Goal: Information Seeking & Learning: Learn about a topic

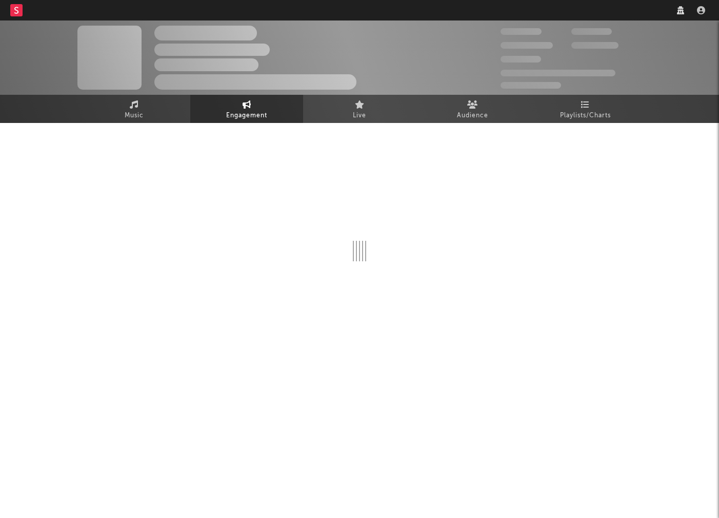
select select "1w"
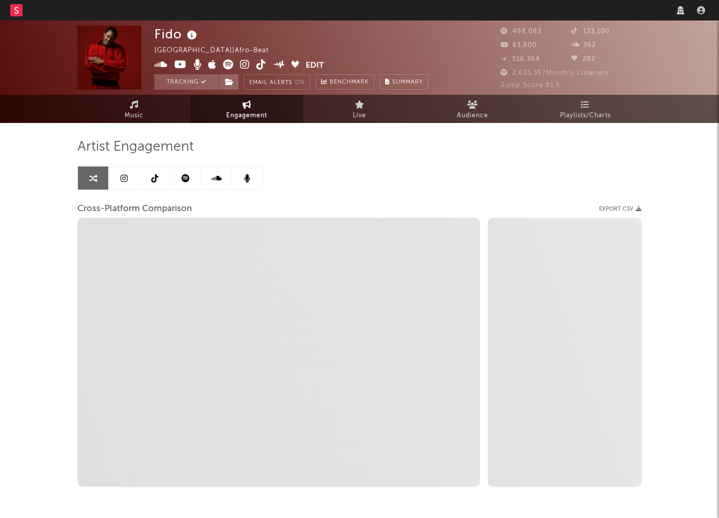
select select "1m"
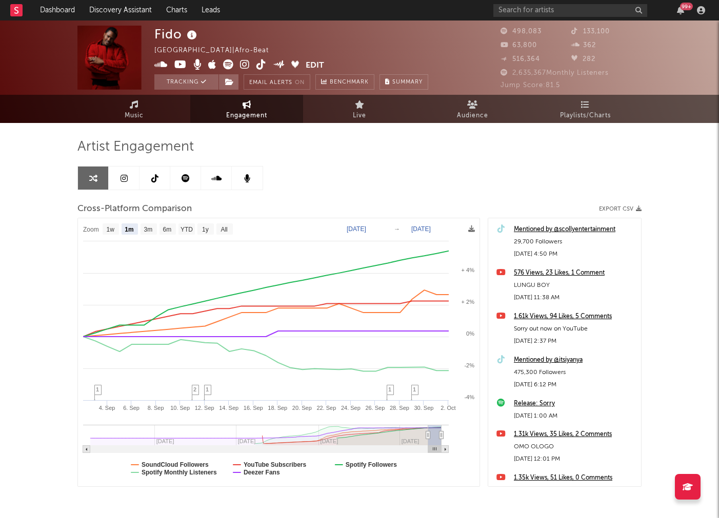
select select "1m"
click at [589, 8] on input "text" at bounding box center [570, 10] width 154 height 13
click at [529, 11] on input "zionray" at bounding box center [570, 10] width 154 height 13
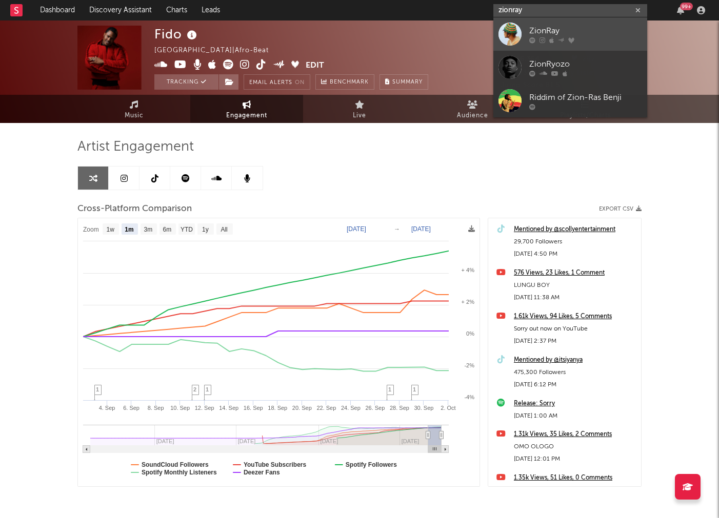
type input "zionray"
click at [526, 32] on link "ZionRay" at bounding box center [570, 33] width 154 height 33
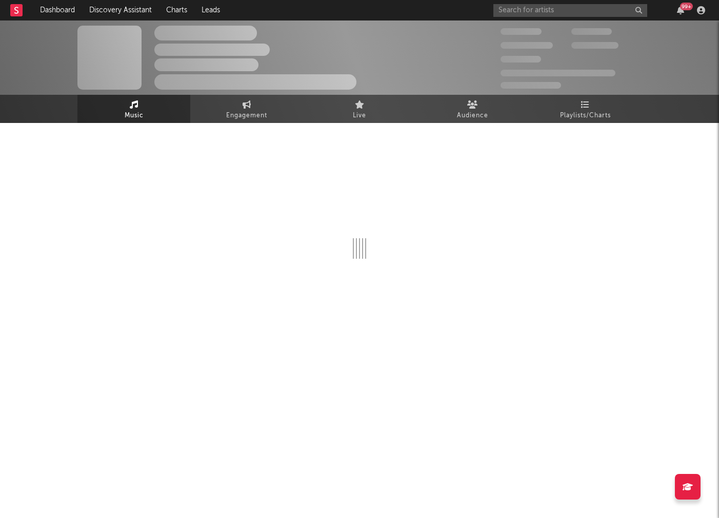
select select "1w"
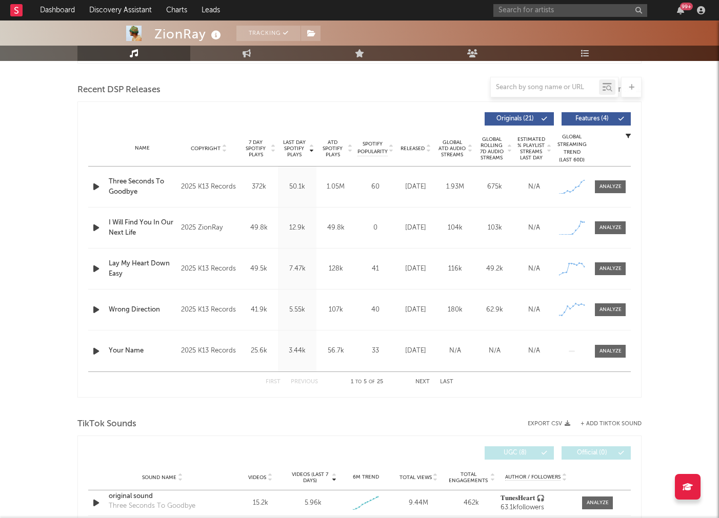
scroll to position [332, 0]
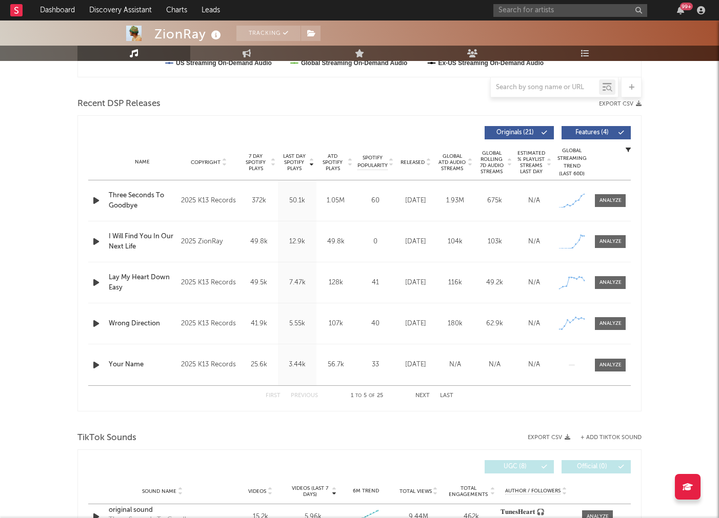
click at [614, 210] on div "Name Three Seconds To Goodbye Copyright 2025 K13 Records Label K13 Records Albu…" at bounding box center [359, 200] width 543 height 41
click at [609, 205] on span at bounding box center [610, 200] width 31 height 13
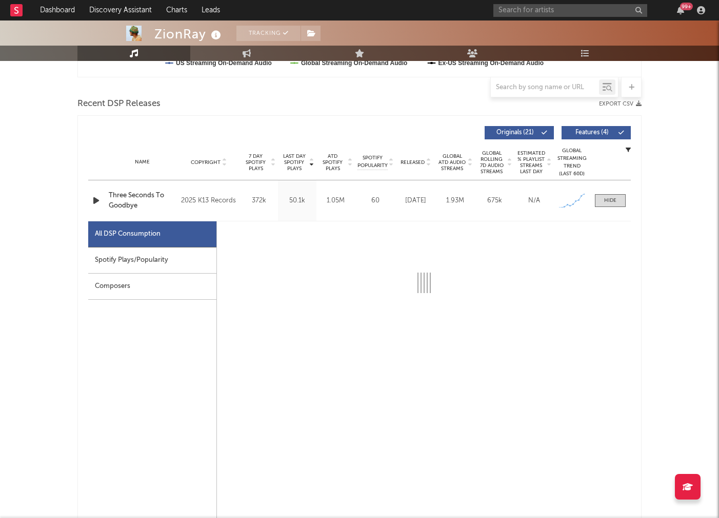
click at [110, 259] on div "Spotify Plays/Popularity" at bounding box center [152, 261] width 128 height 26
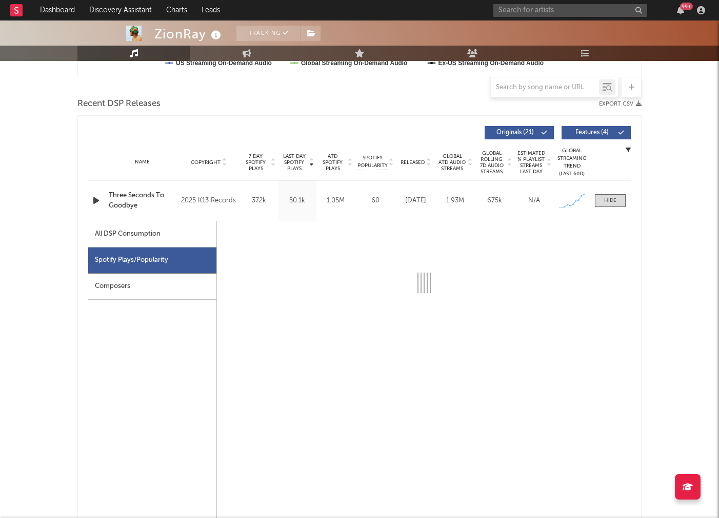
select select "1w"
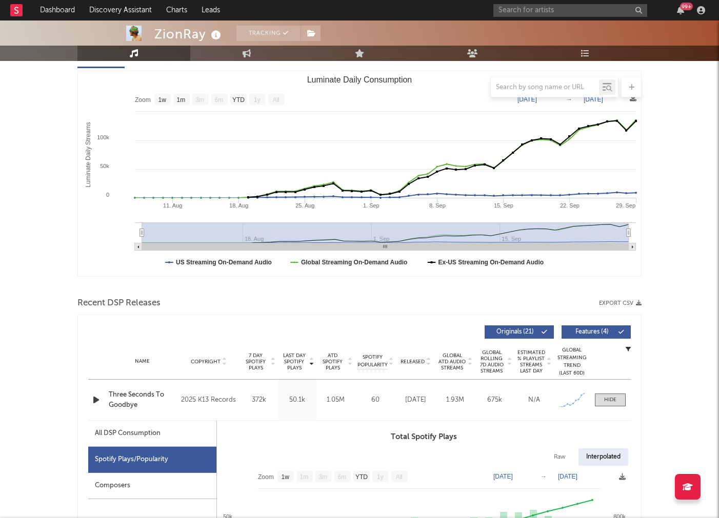
scroll to position [0, 0]
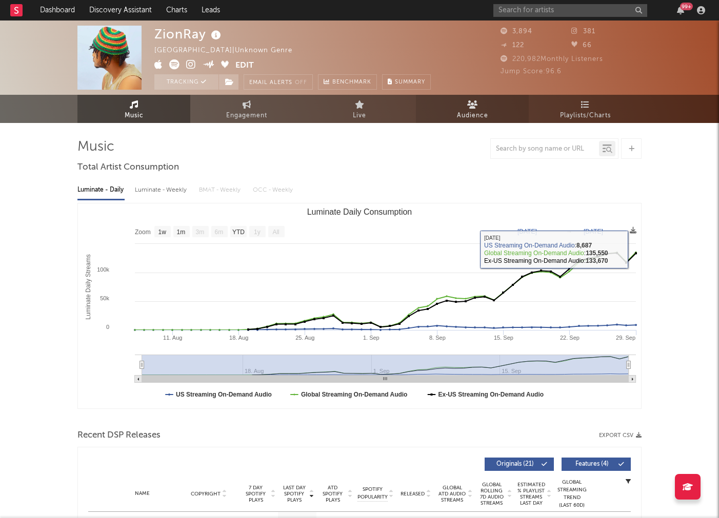
click at [451, 113] on link "Audience" at bounding box center [472, 109] width 113 height 28
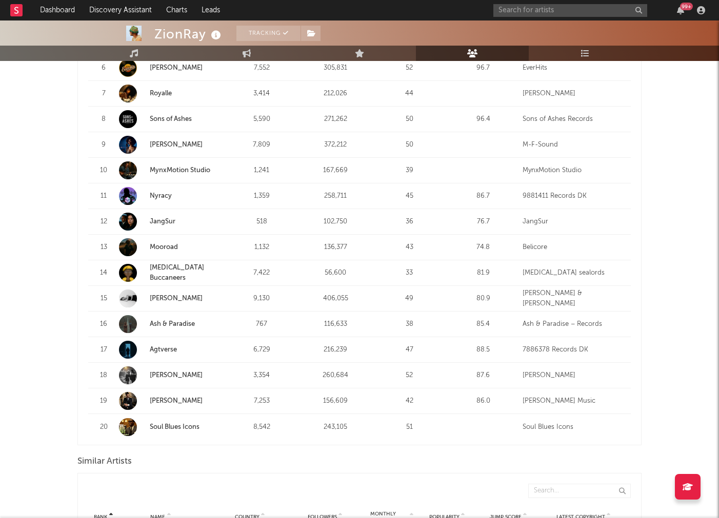
scroll to position [635, 0]
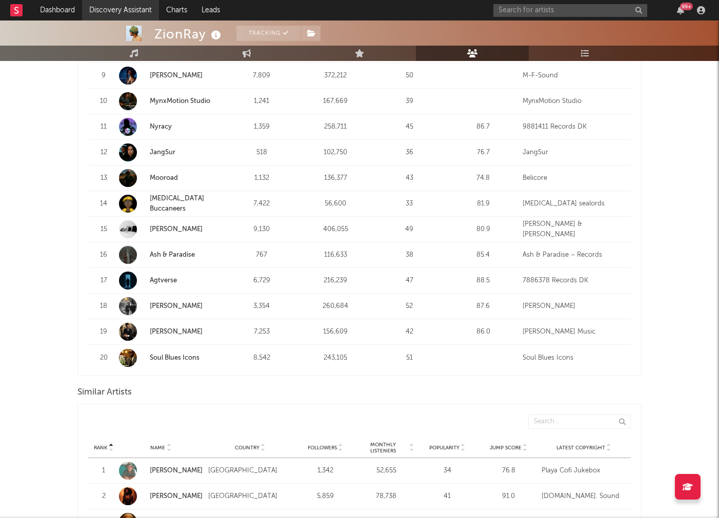
click at [84, 4] on link "Discovery Assistant" at bounding box center [120, 10] width 77 height 21
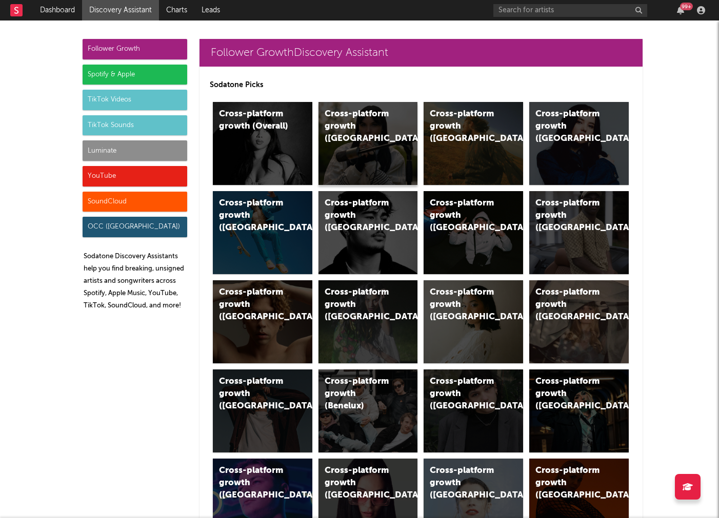
click at [353, 128] on div "Cross-platform growth (UK)" at bounding box center [360, 126] width 70 height 37
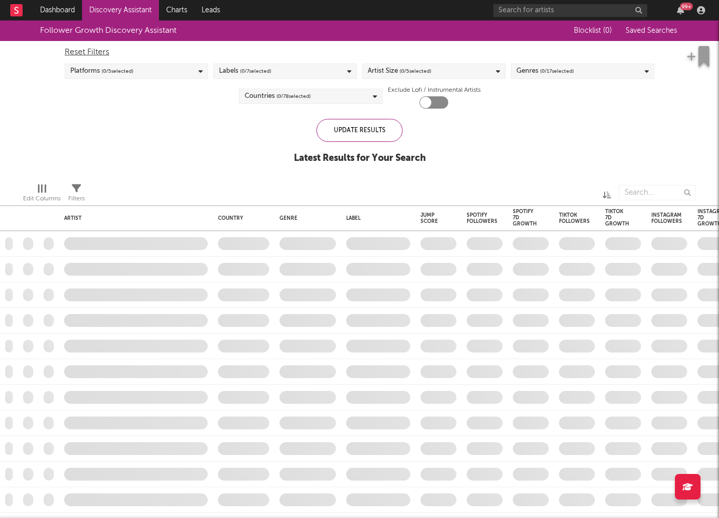
checkbox input "true"
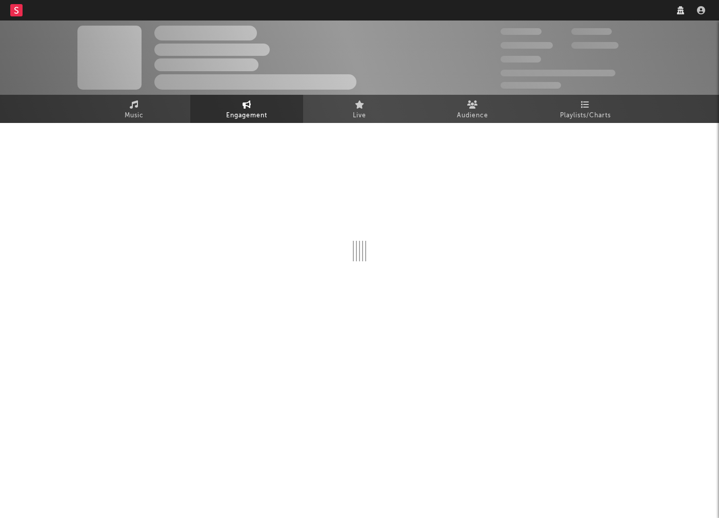
select select "1w"
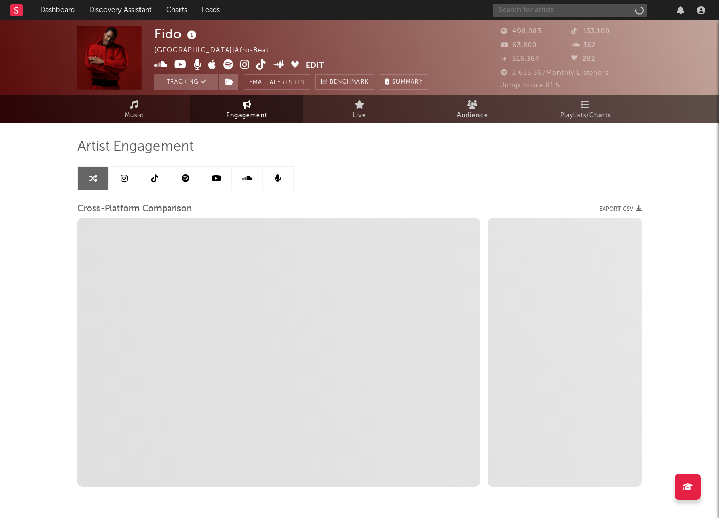
click at [576, 12] on input "text" at bounding box center [570, 10] width 154 height 13
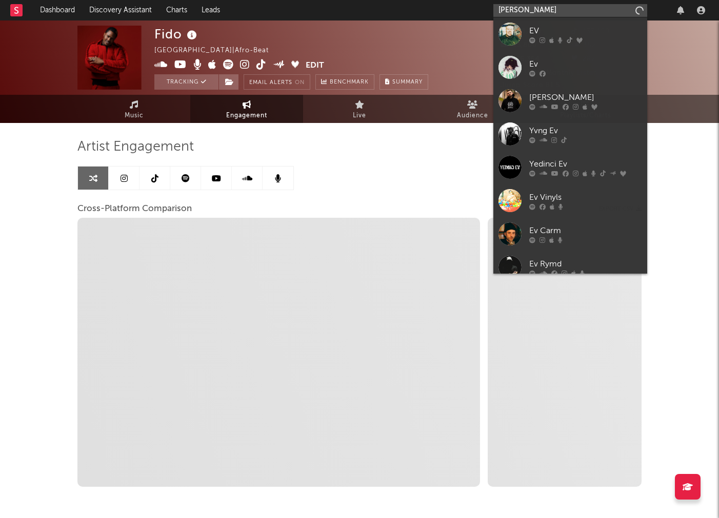
type input "[PERSON_NAME]"
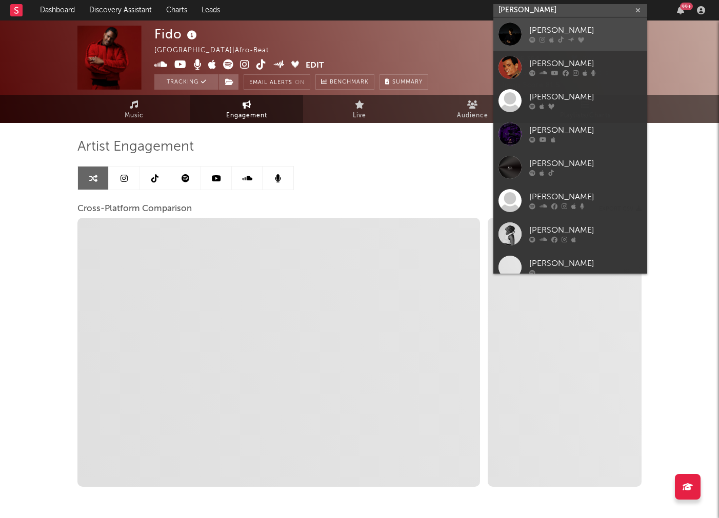
select select "1m"
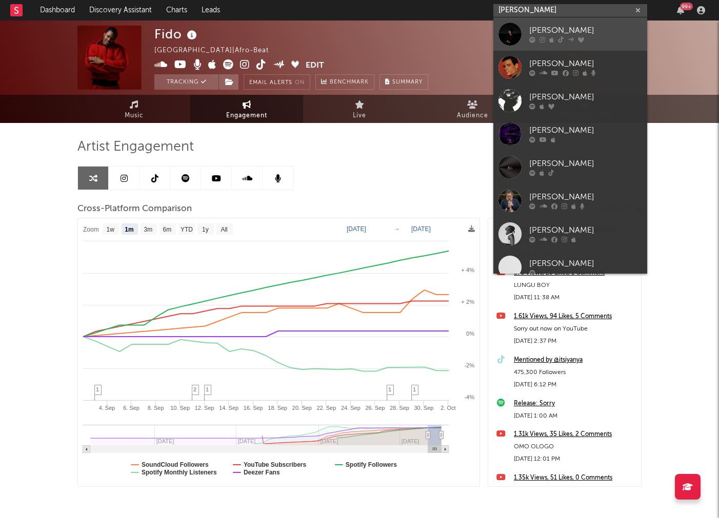
type input "evan pak"
click at [563, 22] on link "Evan Pak" at bounding box center [570, 33] width 154 height 33
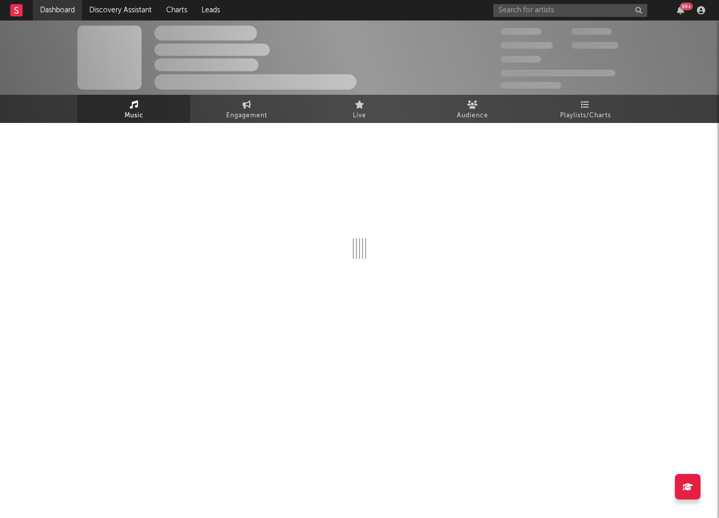
select select "6m"
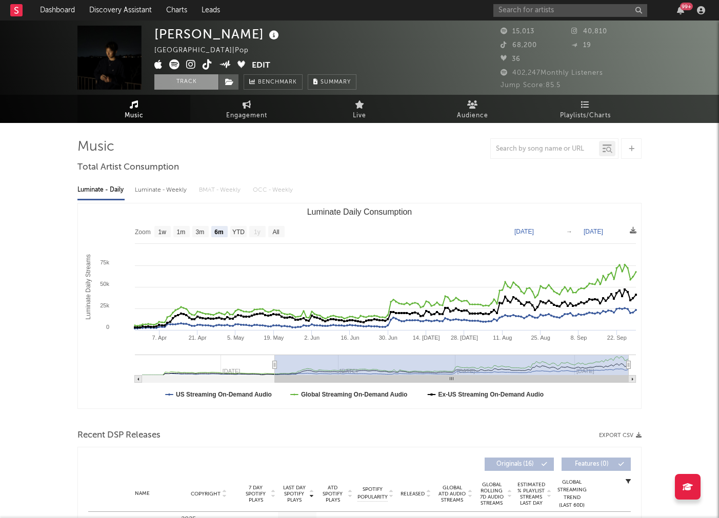
click at [179, 86] on button "Track" at bounding box center [186, 81] width 64 height 15
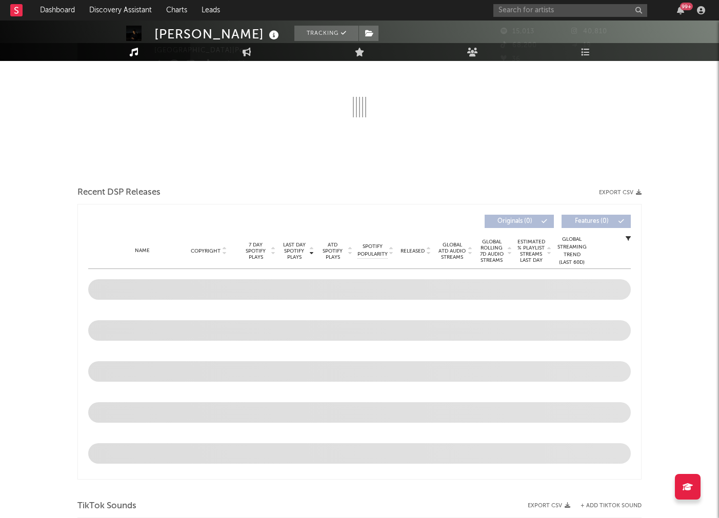
scroll to position [349, 0]
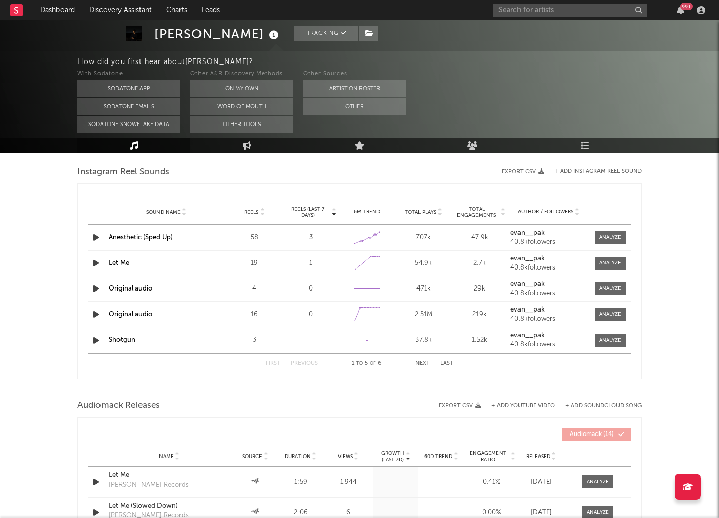
select select "6m"
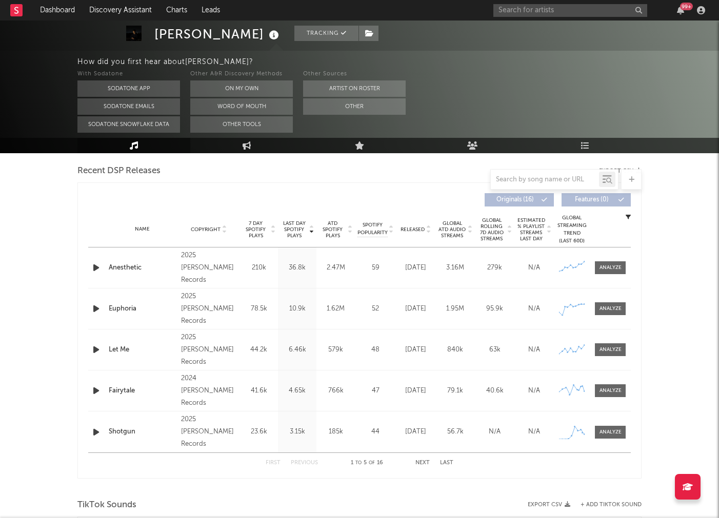
scroll to position [193, 0]
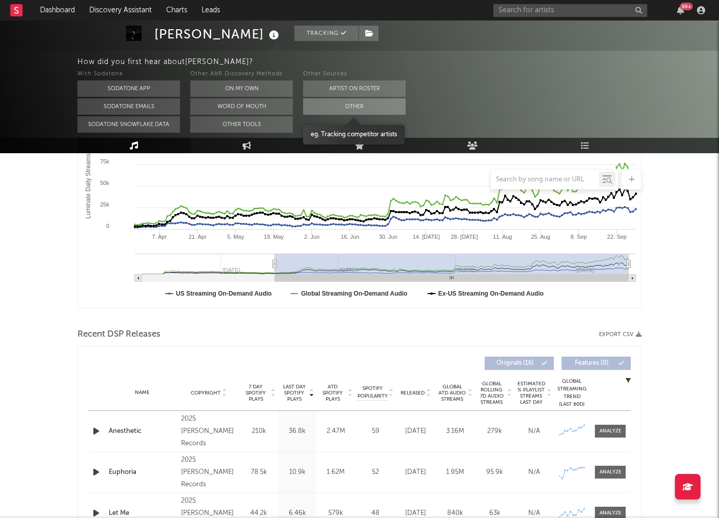
click at [385, 99] on button "Other" at bounding box center [354, 106] width 103 height 16
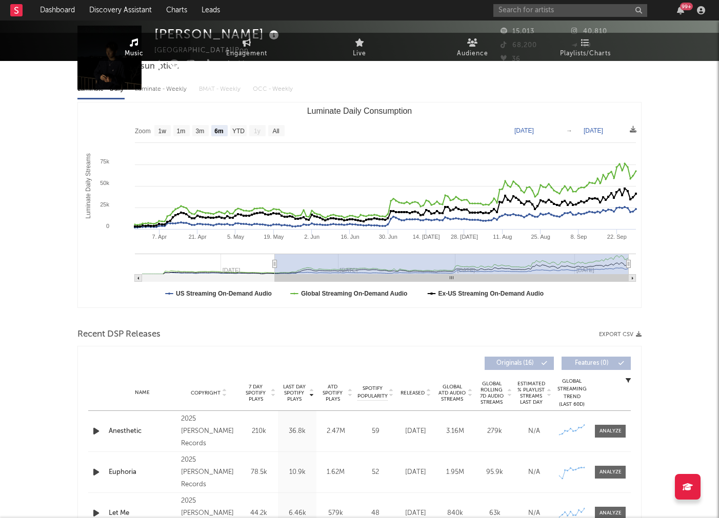
scroll to position [0, 0]
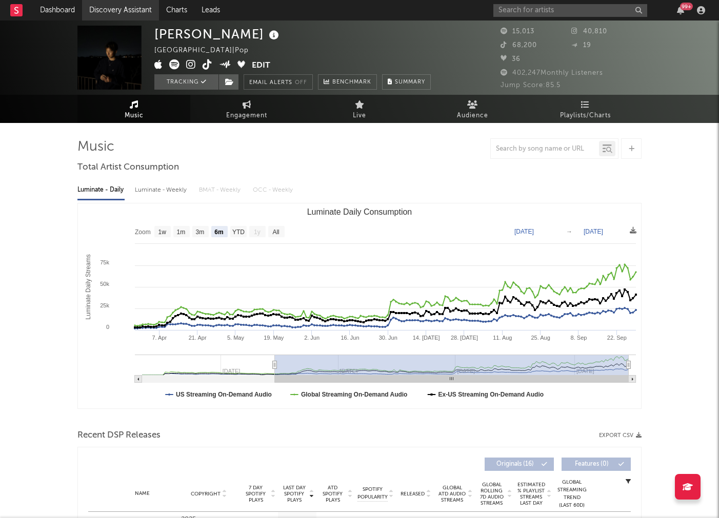
click at [127, 14] on link "Discovery Assistant" at bounding box center [120, 10] width 77 height 21
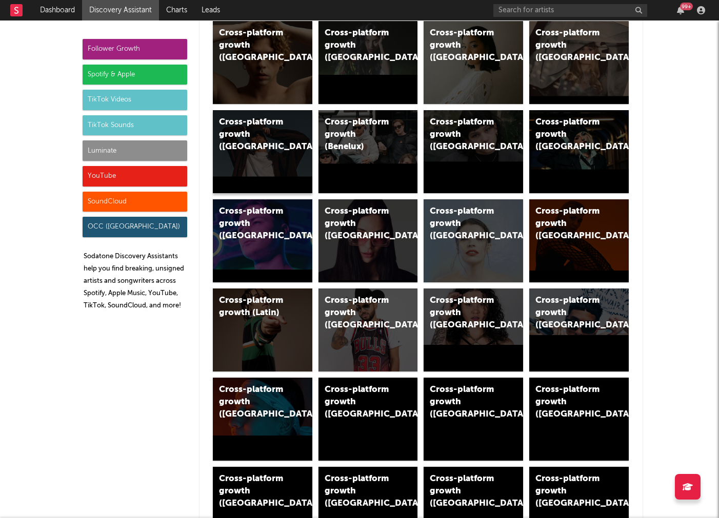
scroll to position [468, 0]
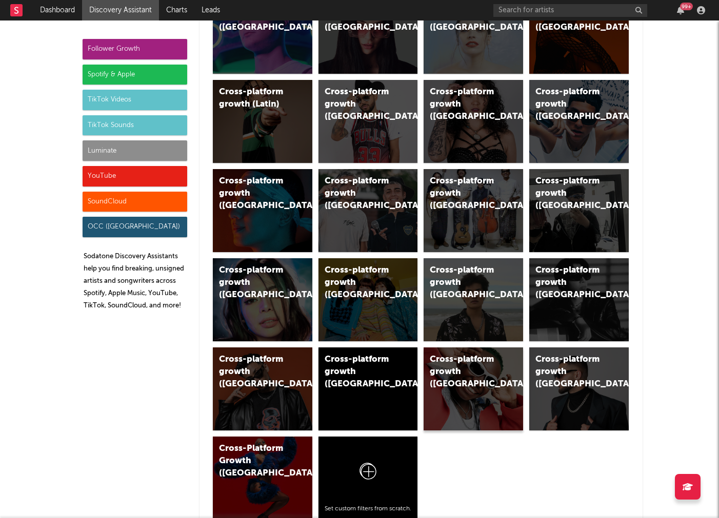
click at [468, 376] on div "Cross-platform growth (West Africa)" at bounding box center [465, 372] width 70 height 37
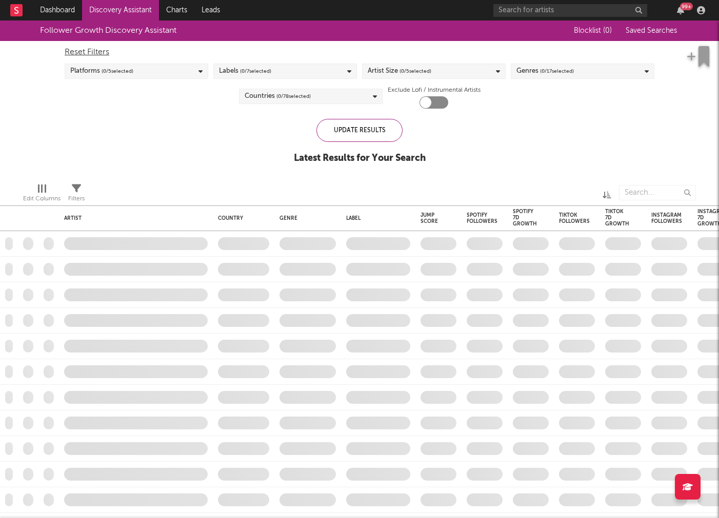
checkbox input "true"
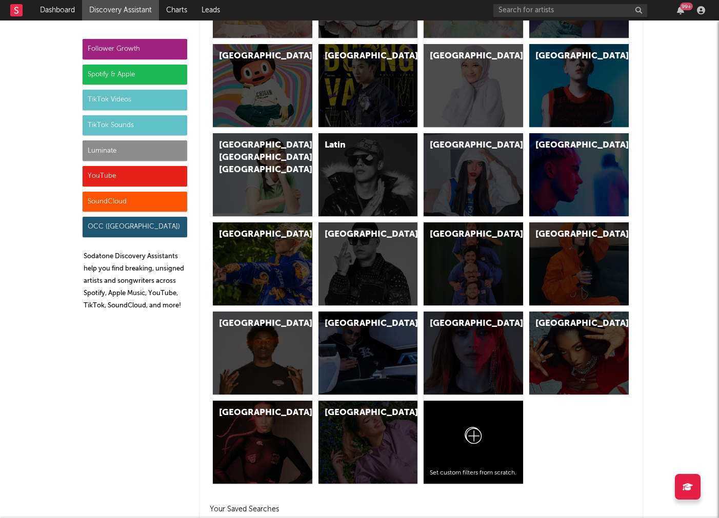
scroll to position [3020, 0]
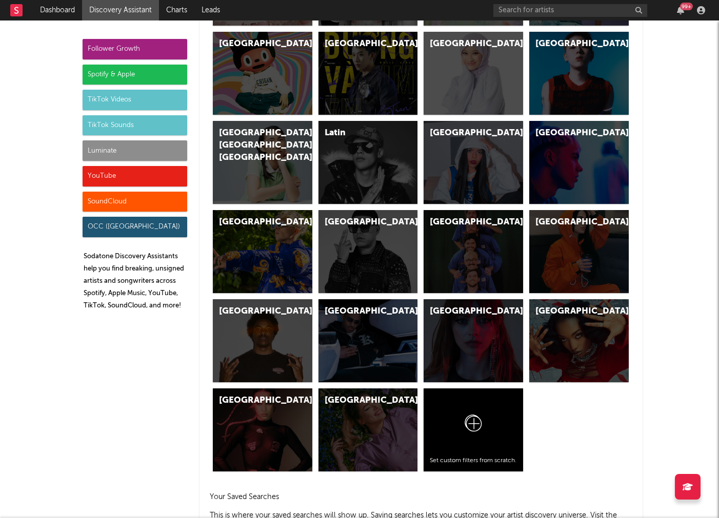
drag, startPoint x: 376, startPoint y: 163, endPoint x: 437, endPoint y: 10, distance: 164.3
click at [0, 0] on div "Dashboard Discovery Assistant Charts Leads 99 + Notifications Settings Mark all…" at bounding box center [359, 259] width 719 height 518
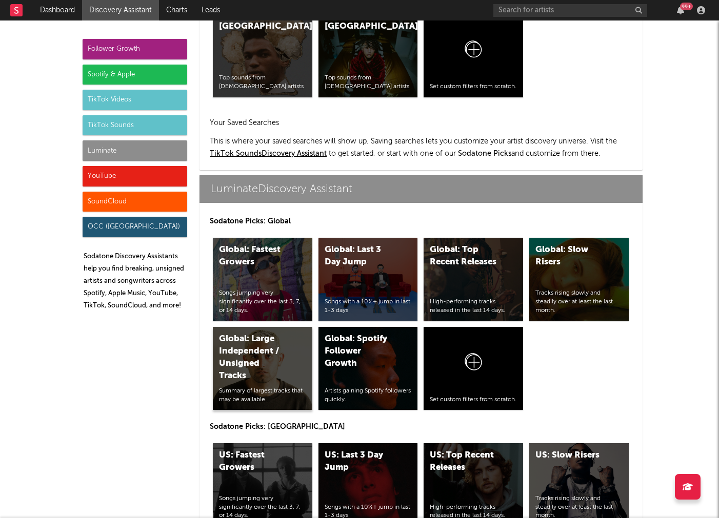
scroll to position [4423, 0]
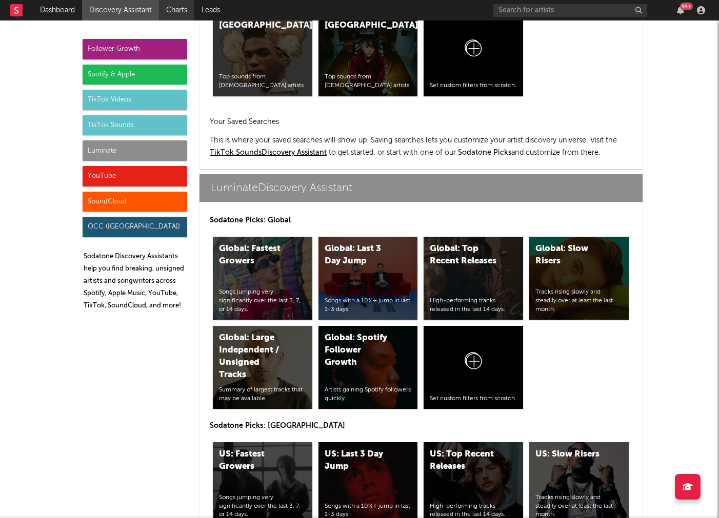
drag, startPoint x: 251, startPoint y: 356, endPoint x: 162, endPoint y: 15, distance: 352.8
click at [0, 0] on div "Dashboard Discovery Assistant Charts Leads 99 + Notifications Settings Mark all…" at bounding box center [359, 259] width 719 height 518
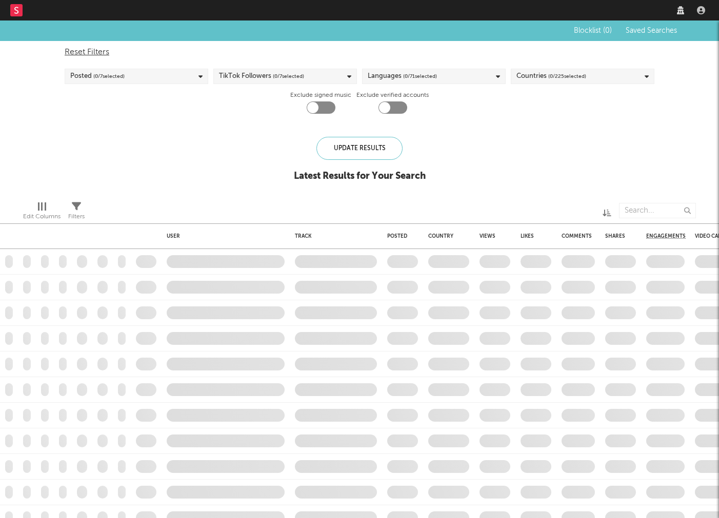
checkbox input "true"
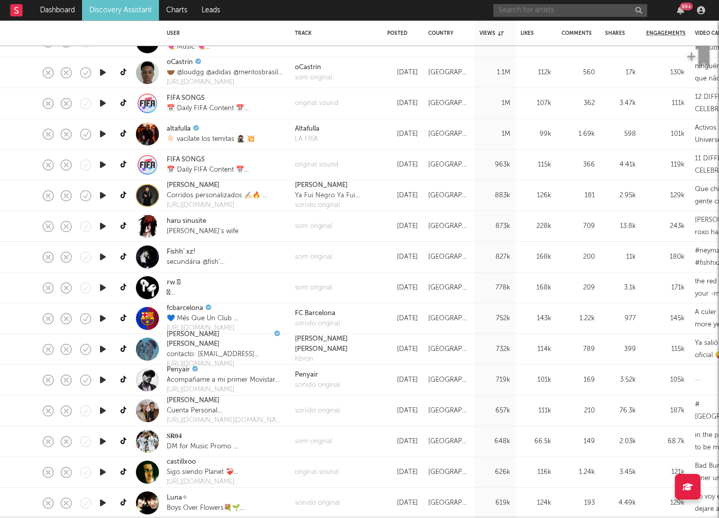
click at [526, 7] on input "text" at bounding box center [570, 10] width 154 height 13
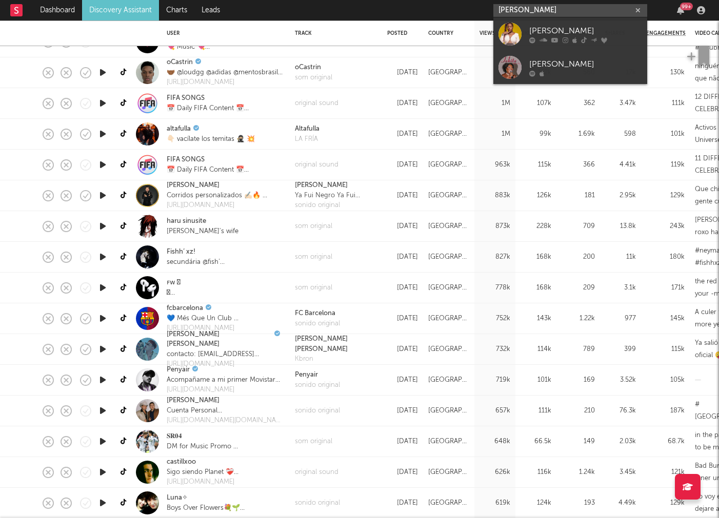
click at [534, 11] on input "salima chica" at bounding box center [570, 10] width 154 height 13
type input "salima chica"
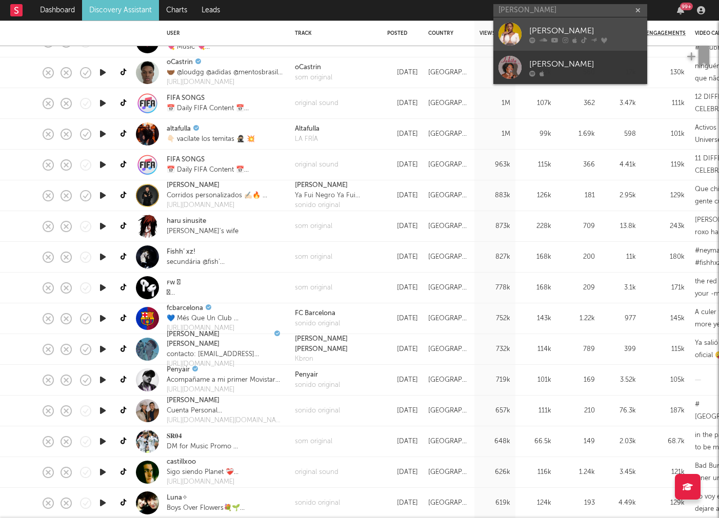
click at [534, 28] on div "SALIMA CHICA" at bounding box center [585, 31] width 113 height 12
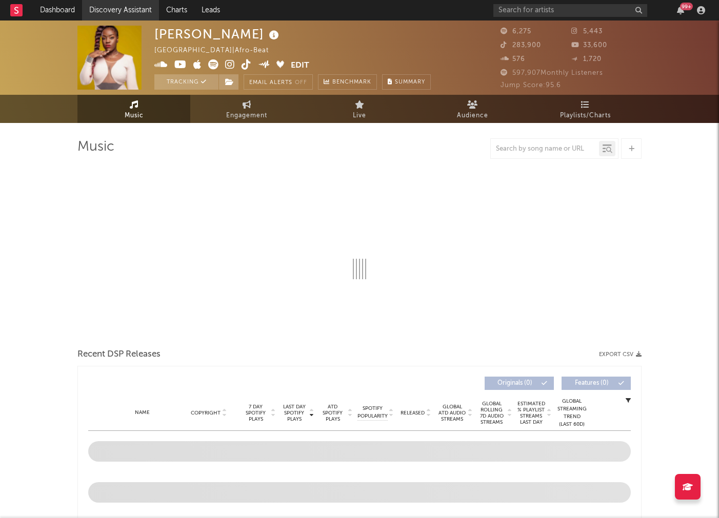
select select "1w"
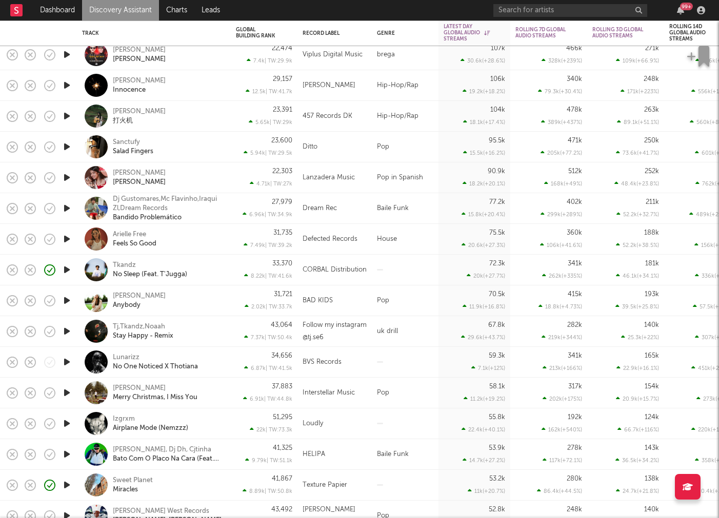
click at [208, 276] on div "Tkandz No Sleep (Feat. T'Jugga)" at bounding box center [168, 270] width 110 height 18
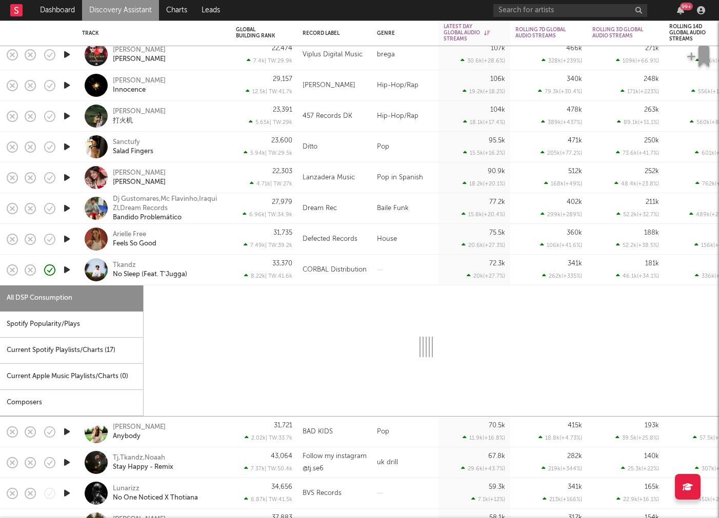
click at [65, 320] on div "Spotify Popularity/Plays" at bounding box center [71, 325] width 143 height 26
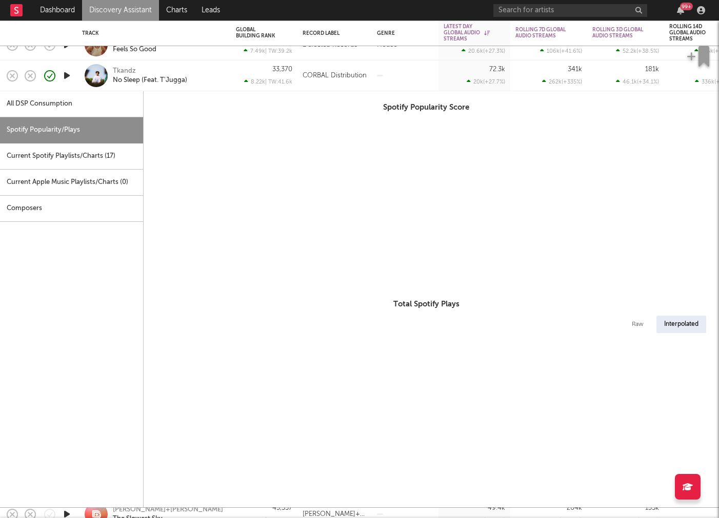
select select "1w"
select select "6m"
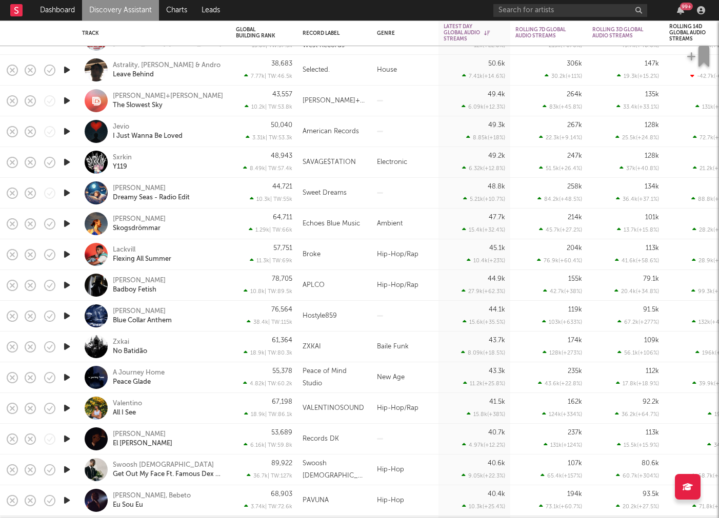
click at [66, 255] on icon "button" at bounding box center [67, 254] width 11 height 13
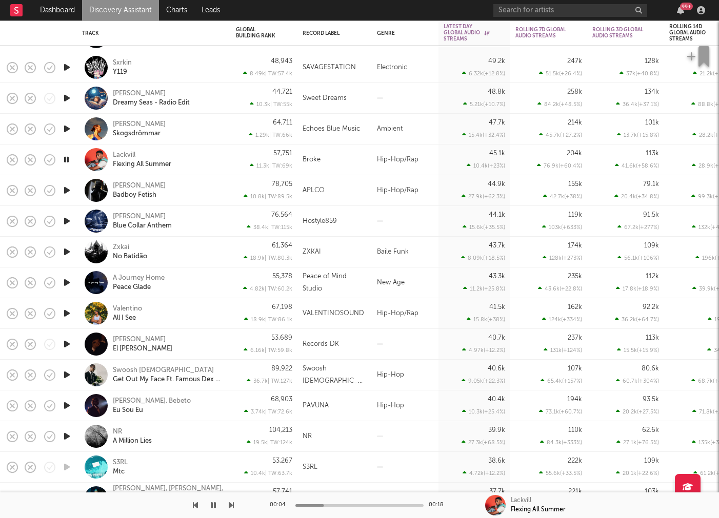
click at [65, 343] on icon "button" at bounding box center [67, 344] width 11 height 13
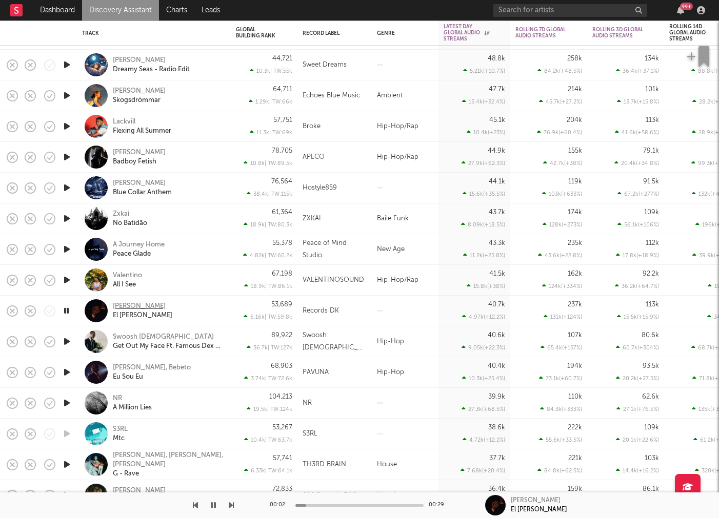
click at [140, 307] on div "Ei Marcado" at bounding box center [139, 306] width 53 height 9
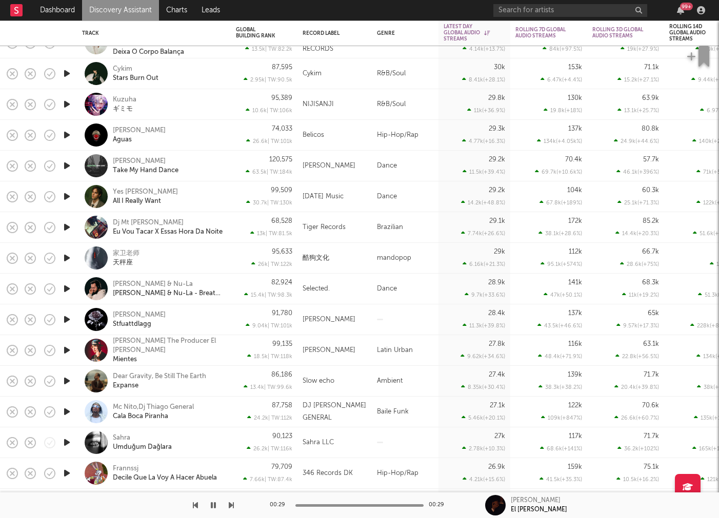
click at [72, 346] on icon "button" at bounding box center [67, 350] width 11 height 13
click at [365, 352] on div "MILAN DIDIER" at bounding box center [335, 351] width 64 height 12
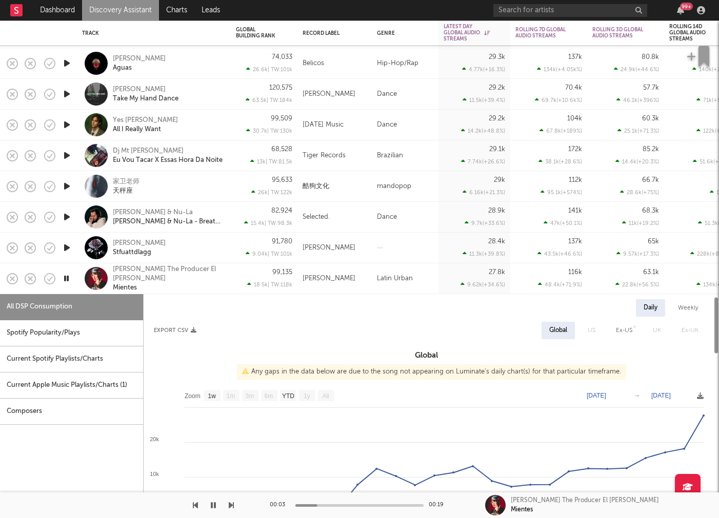
click at [69, 336] on div "Spotify Popularity/Plays" at bounding box center [71, 333] width 143 height 26
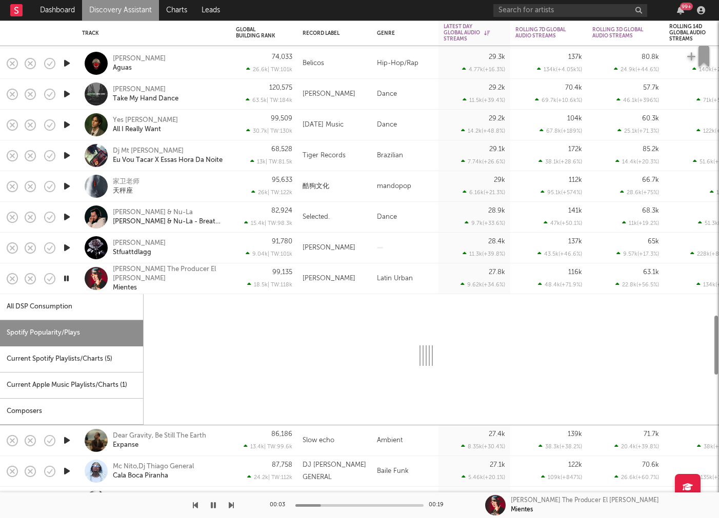
select select "1w"
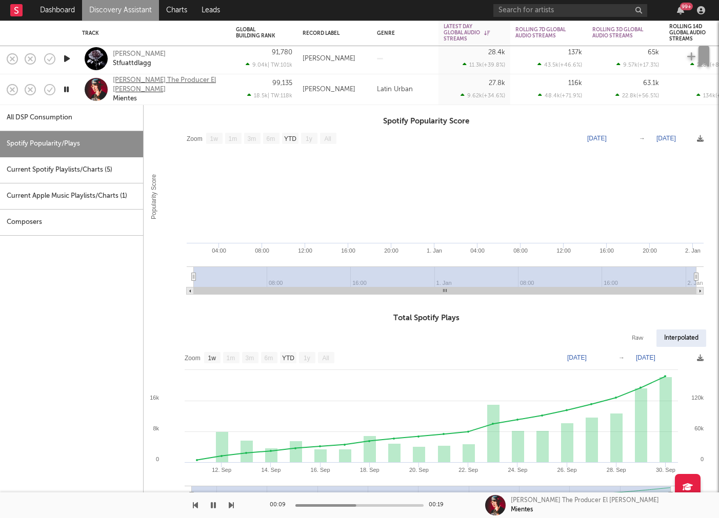
click at [129, 83] on div "Angelito The Producer El Bai Milan Didier" at bounding box center [168, 85] width 110 height 18
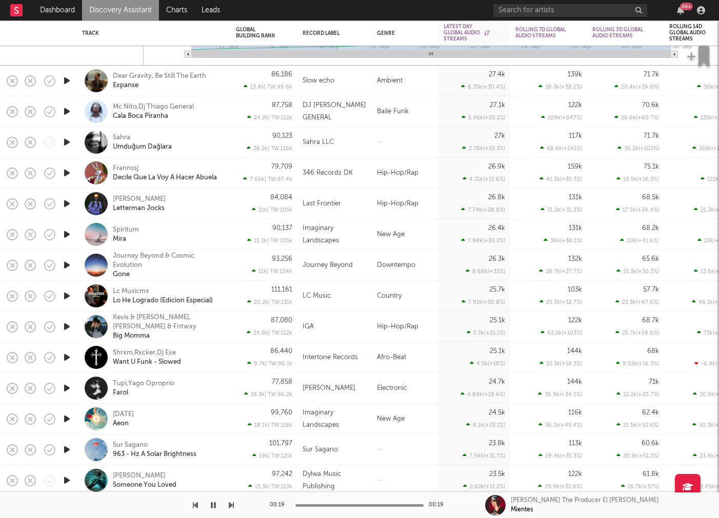
click at [70, 360] on icon "button" at bounding box center [67, 357] width 11 height 13
click at [67, 359] on icon "button" at bounding box center [67, 357] width 10 height 13
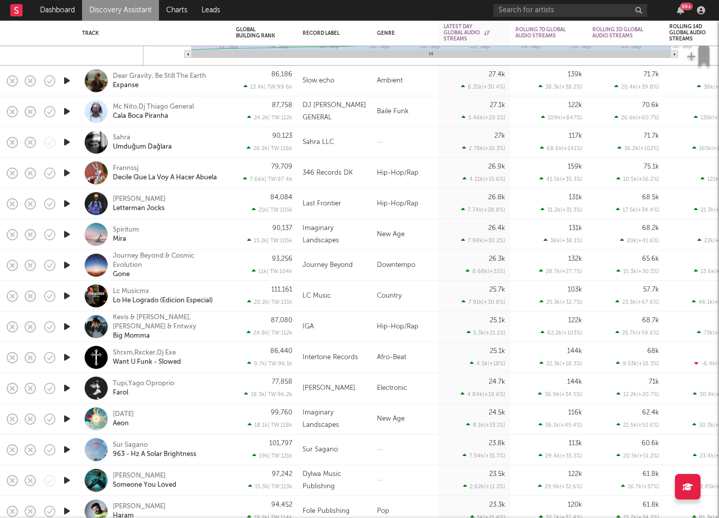
click at [64, 388] on icon "button" at bounding box center [67, 388] width 11 height 13
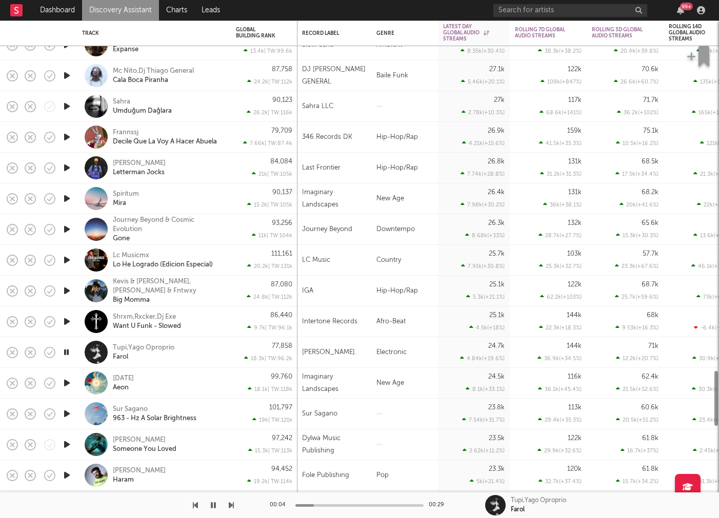
click at [66, 356] on icon "button" at bounding box center [67, 352] width 10 height 13
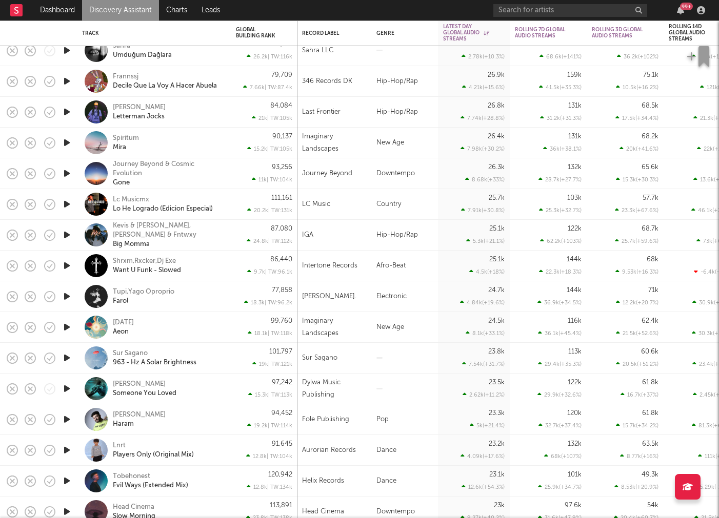
click at [67, 390] on icon "button" at bounding box center [67, 389] width 11 height 13
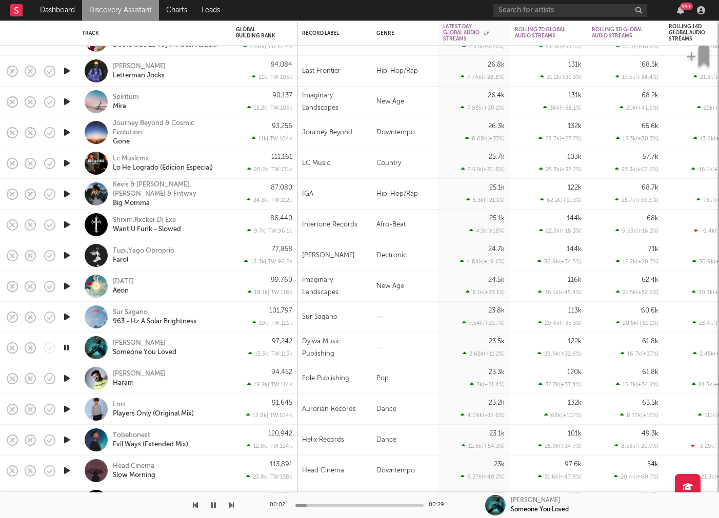
click at [68, 348] on icon "button" at bounding box center [67, 348] width 10 height 13
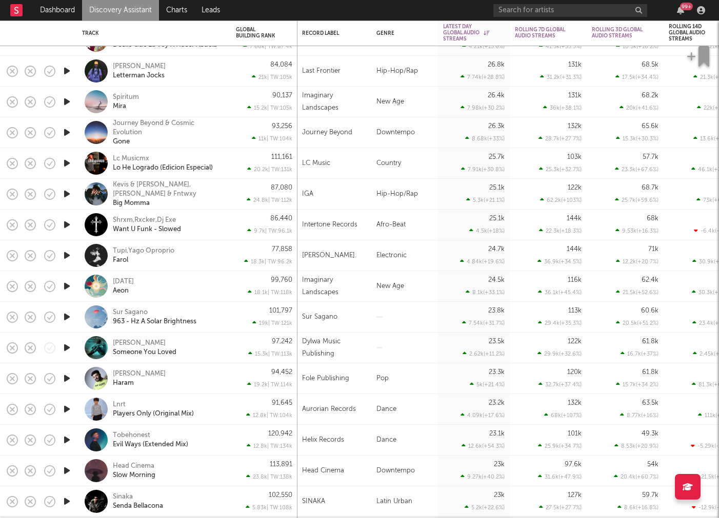
click at [65, 381] on icon "button" at bounding box center [67, 378] width 11 height 13
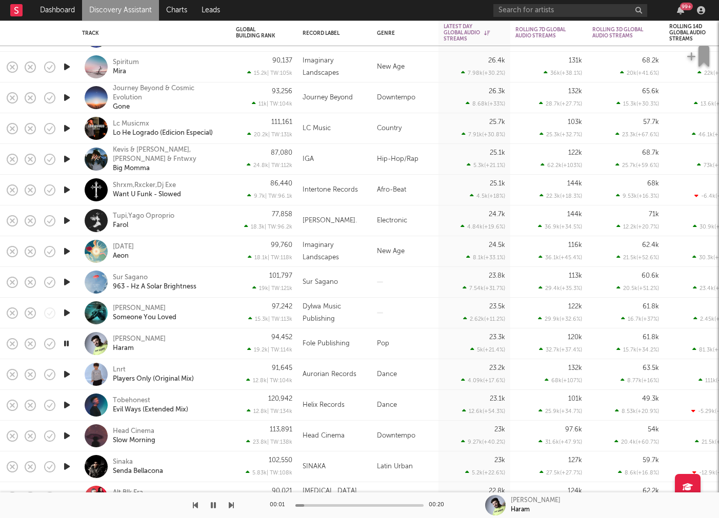
click at [69, 344] on icon "button" at bounding box center [67, 343] width 10 height 13
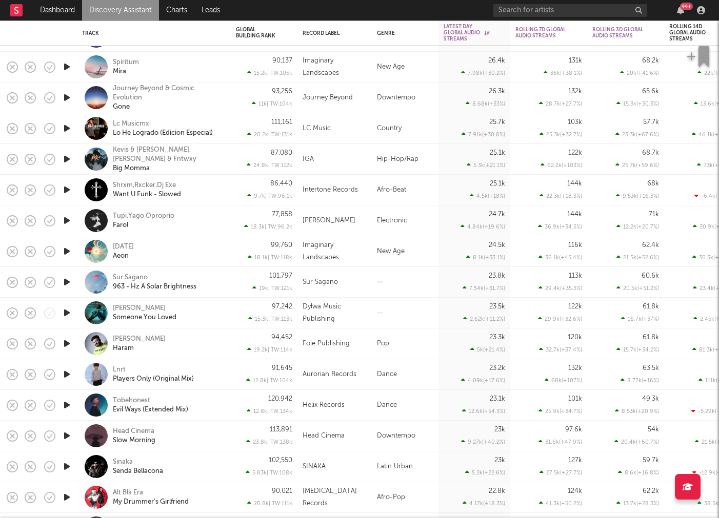
click at [64, 376] on icon "button" at bounding box center [67, 374] width 11 height 13
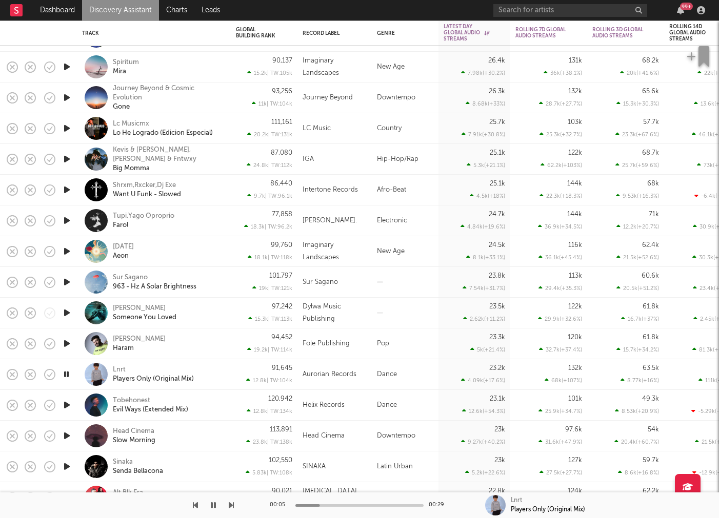
click at [67, 371] on icon "button" at bounding box center [67, 374] width 10 height 13
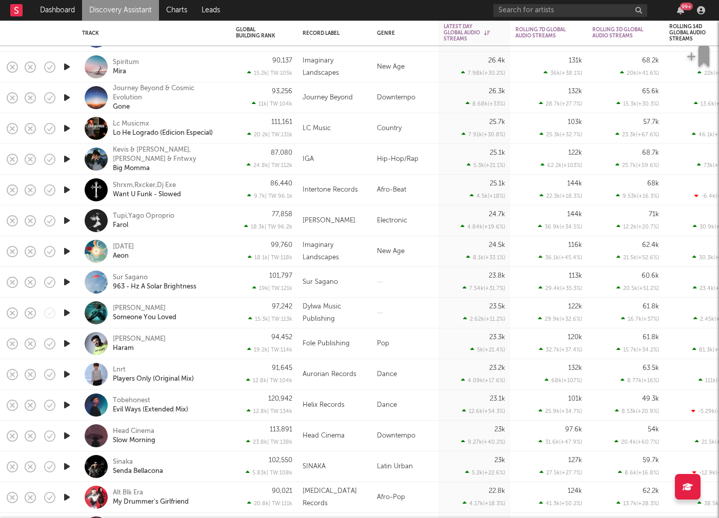
click at [68, 405] on icon "button" at bounding box center [67, 405] width 11 height 13
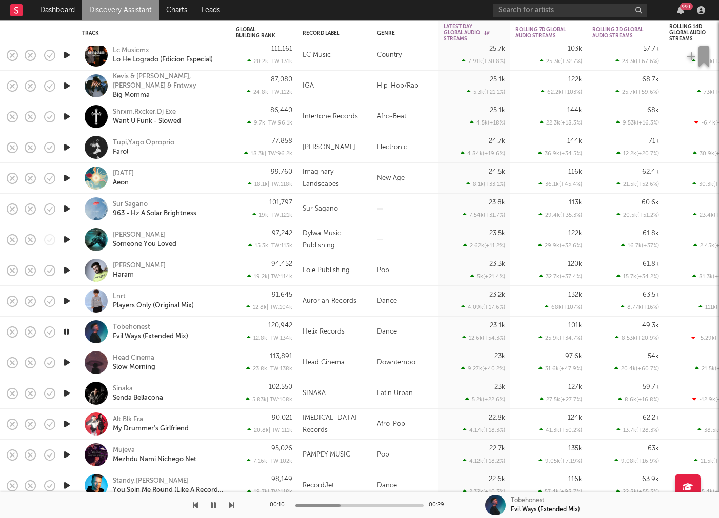
click at [229, 334] on div "Tobehonest Evil Ways (Extended Mix)" at bounding box center [154, 332] width 154 height 31
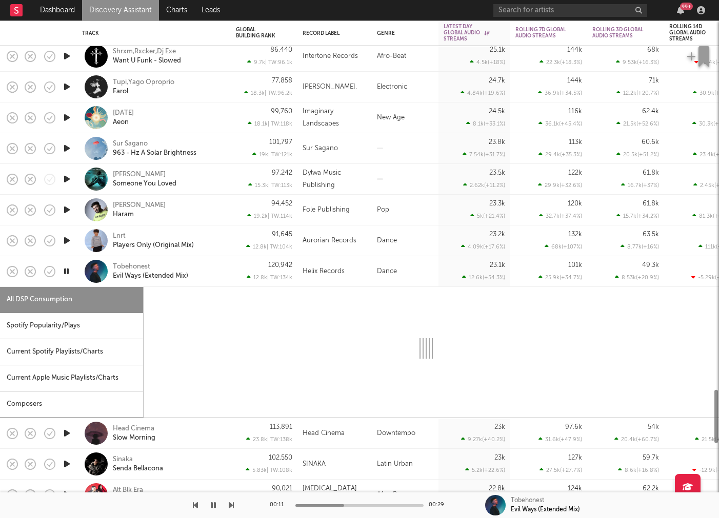
select select "1w"
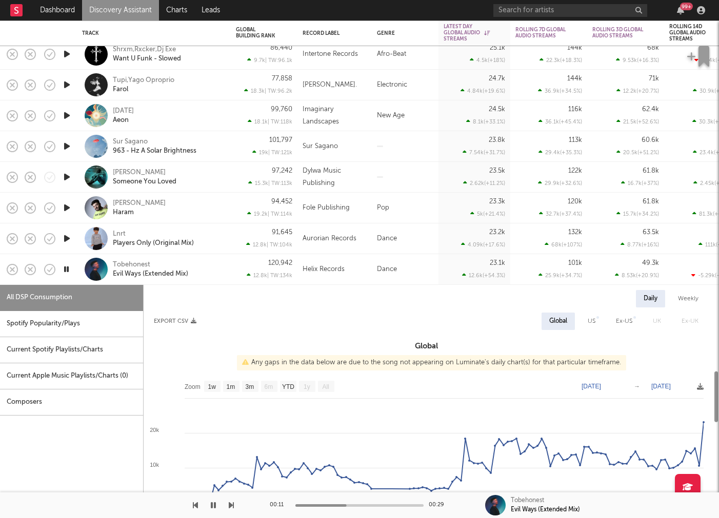
click at [67, 328] on div "Spotify Popularity/Plays" at bounding box center [71, 324] width 143 height 26
select select "1w"
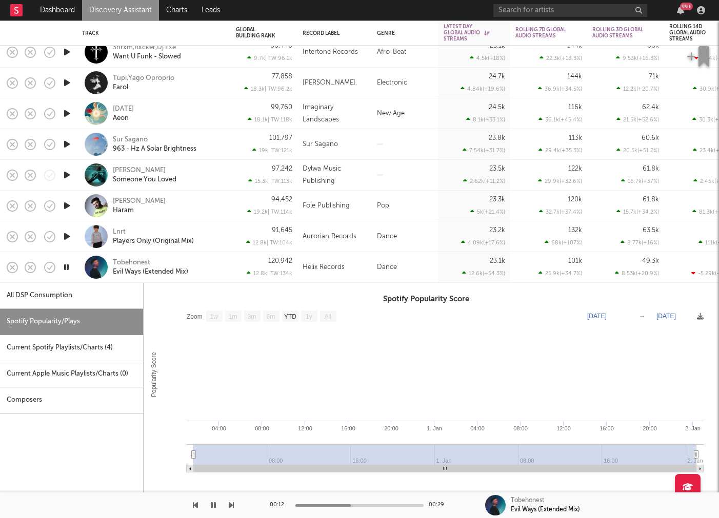
click at [54, 286] on div "All DSP Consumption" at bounding box center [71, 296] width 143 height 26
select select "1w"
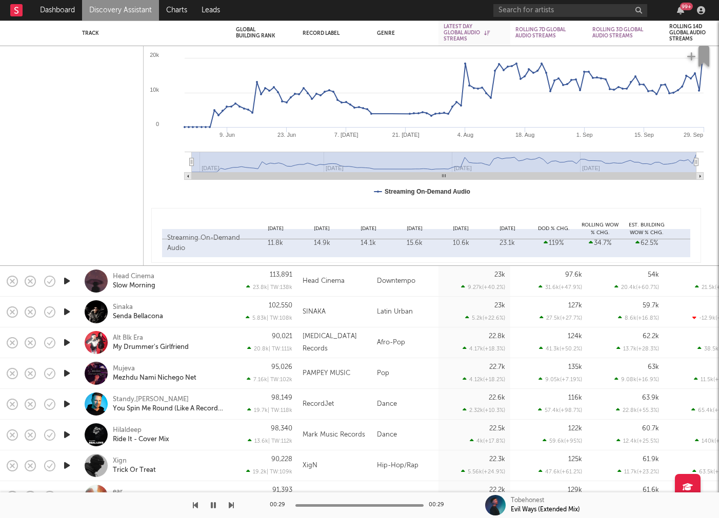
click at [66, 309] on icon "button" at bounding box center [67, 312] width 11 height 13
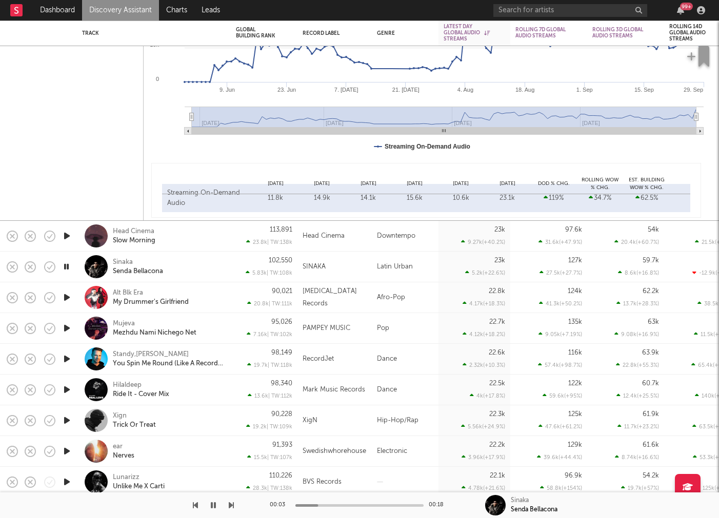
click at [64, 266] on icon "button" at bounding box center [67, 266] width 10 height 13
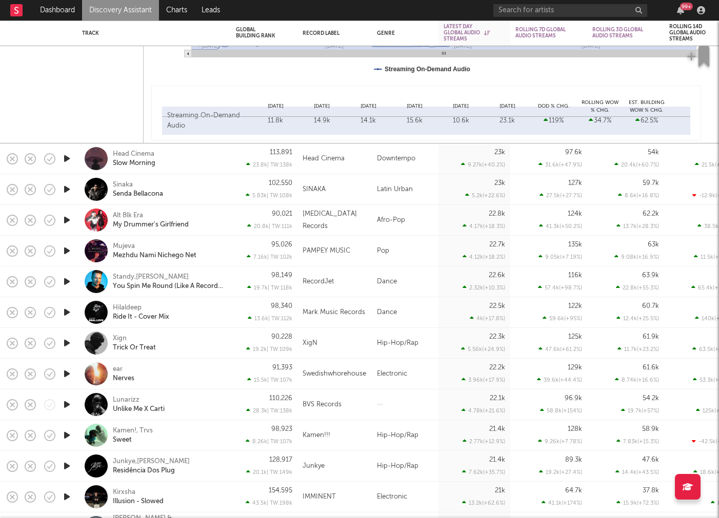
click at [69, 343] on icon "button" at bounding box center [67, 343] width 11 height 13
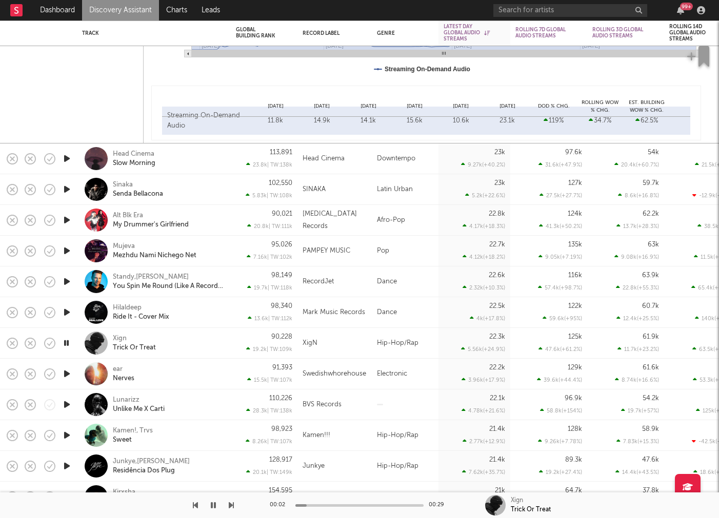
click at [69, 343] on icon "button" at bounding box center [67, 343] width 10 height 13
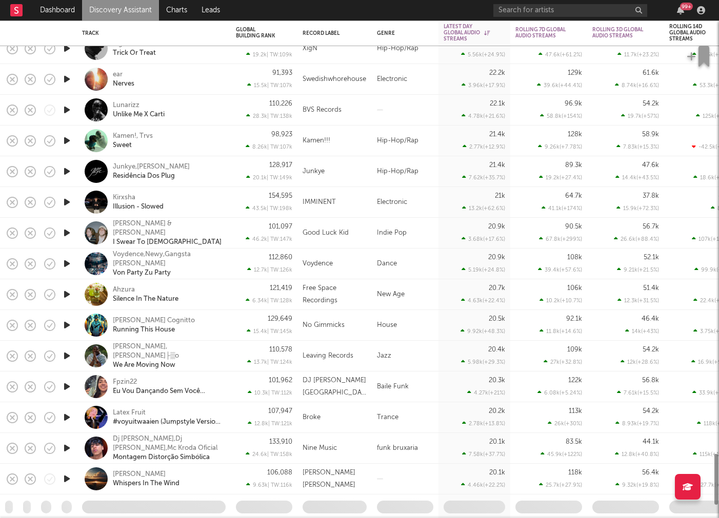
select select "1w"
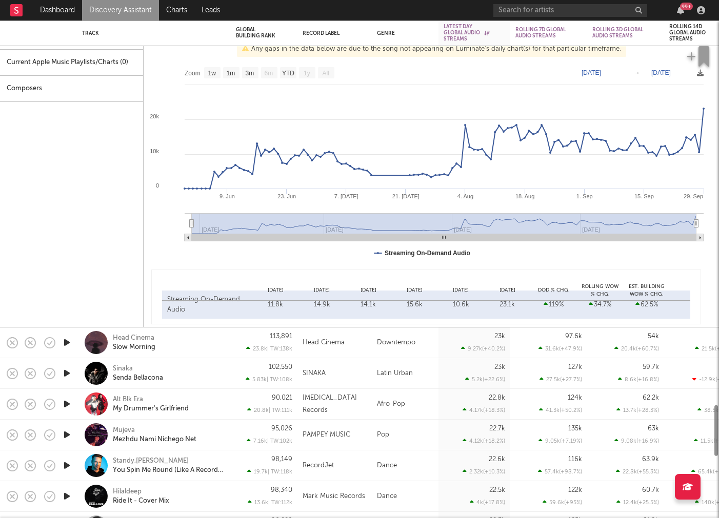
select select "1w"
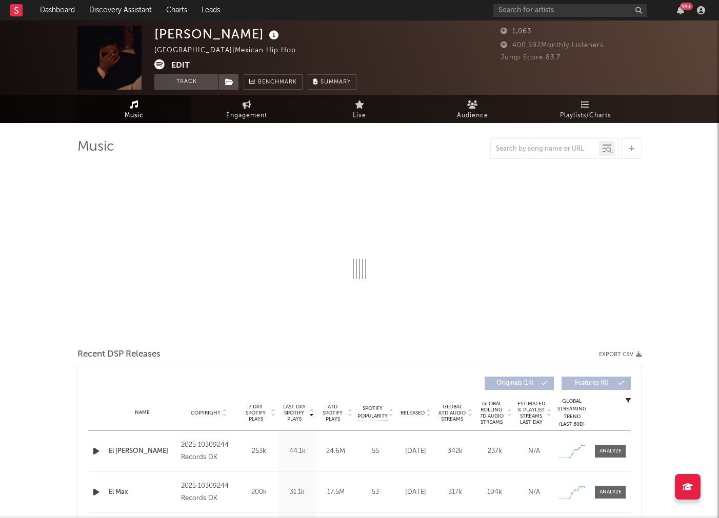
select select "1w"
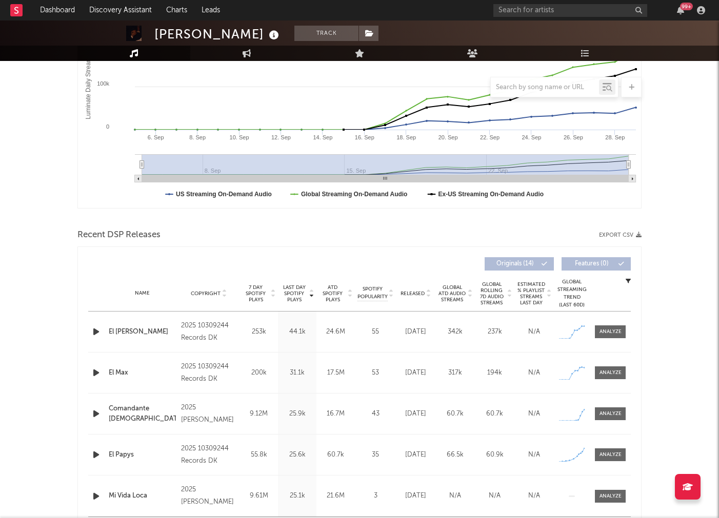
scroll to position [198, 0]
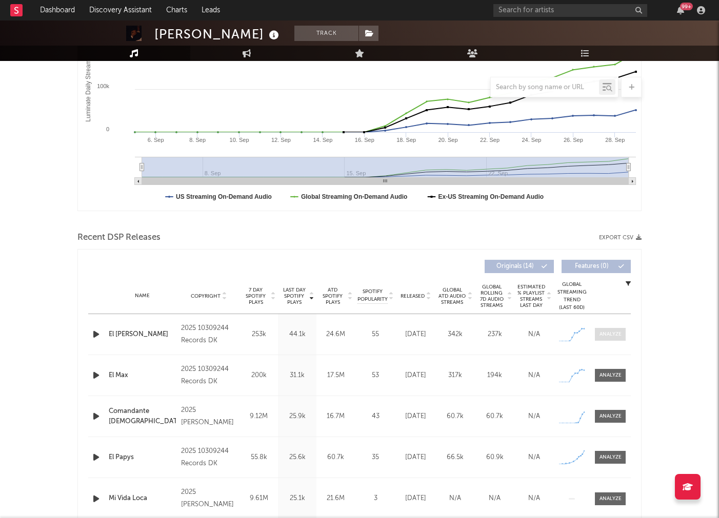
click at [616, 335] on div at bounding box center [610, 335] width 22 height 8
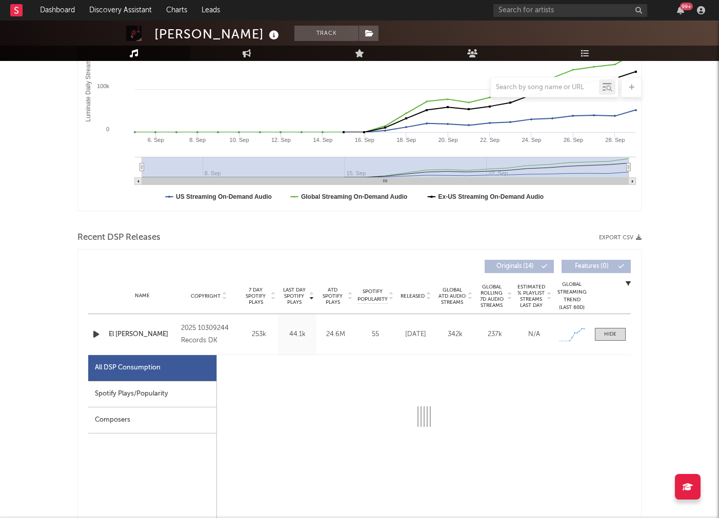
click at [131, 400] on div "Spotify Plays/Popularity" at bounding box center [152, 395] width 128 height 26
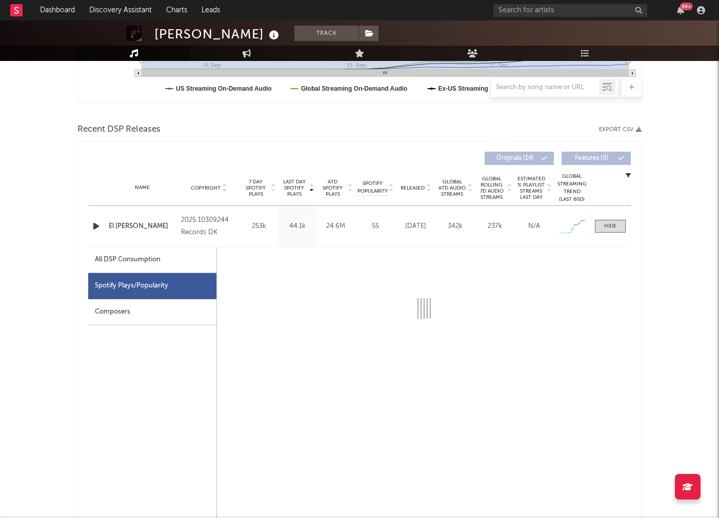
scroll to position [307, 0]
select select "1w"
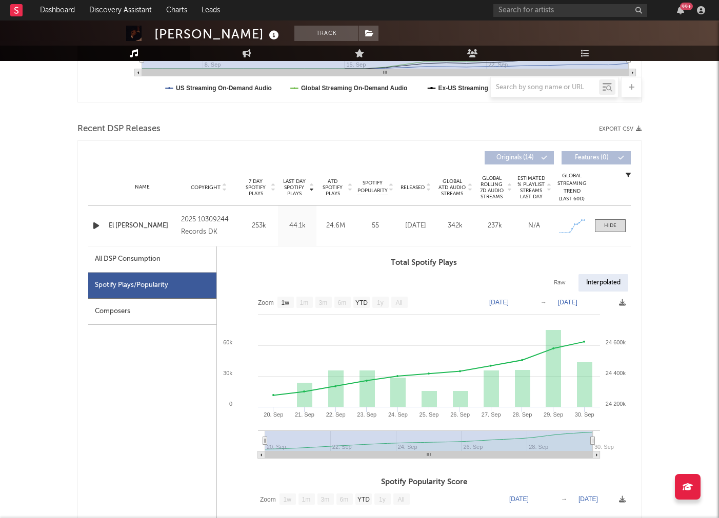
scroll to position [0, 0]
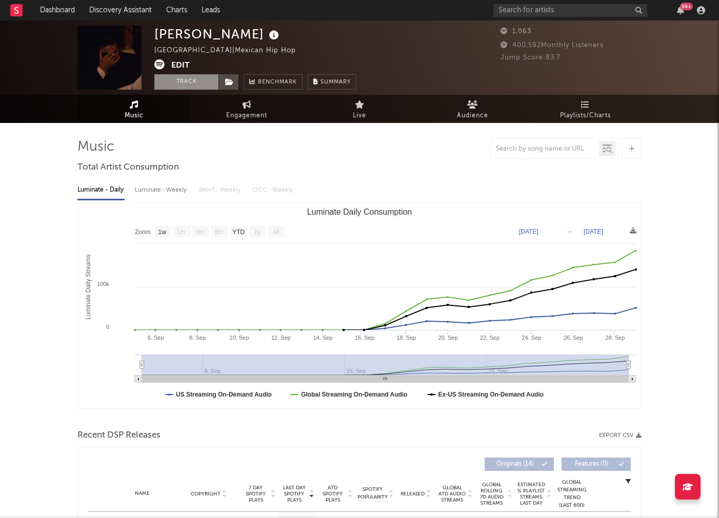
click at [182, 83] on button "Track" at bounding box center [186, 81] width 64 height 15
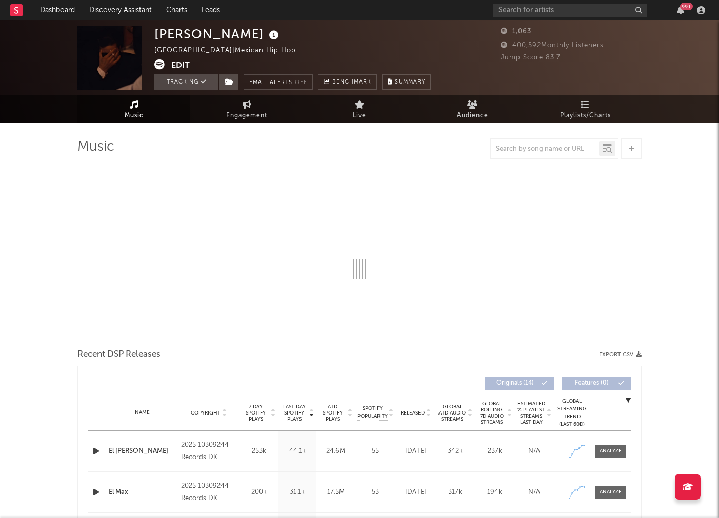
select select "1w"
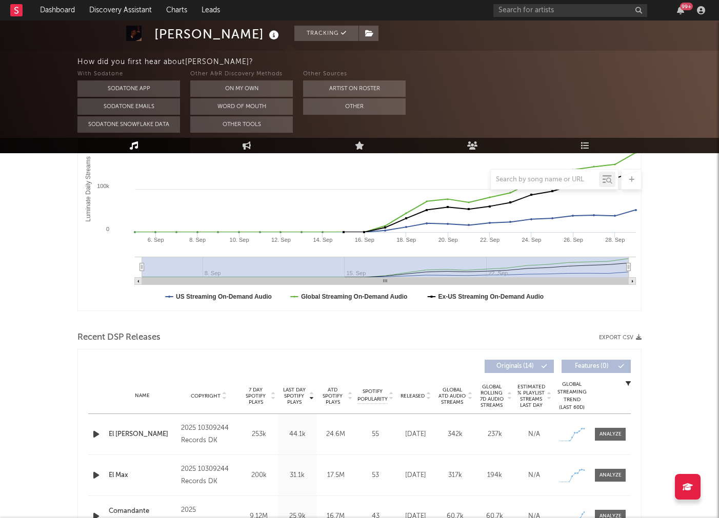
scroll to position [344, 0]
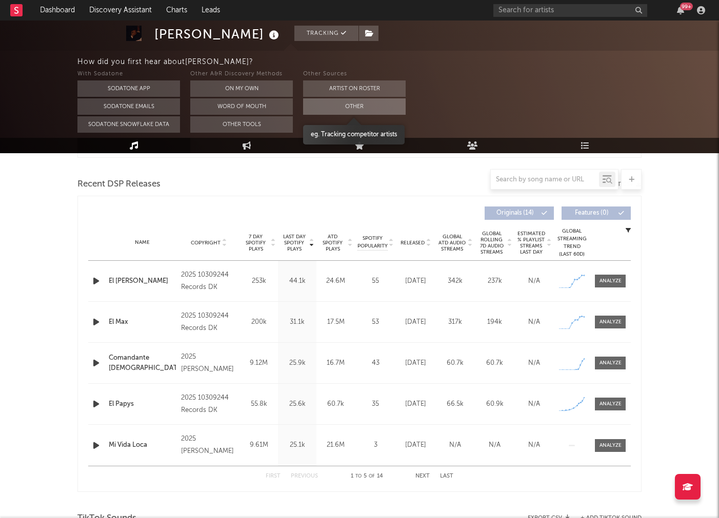
click at [344, 101] on button "Other" at bounding box center [354, 106] width 103 height 16
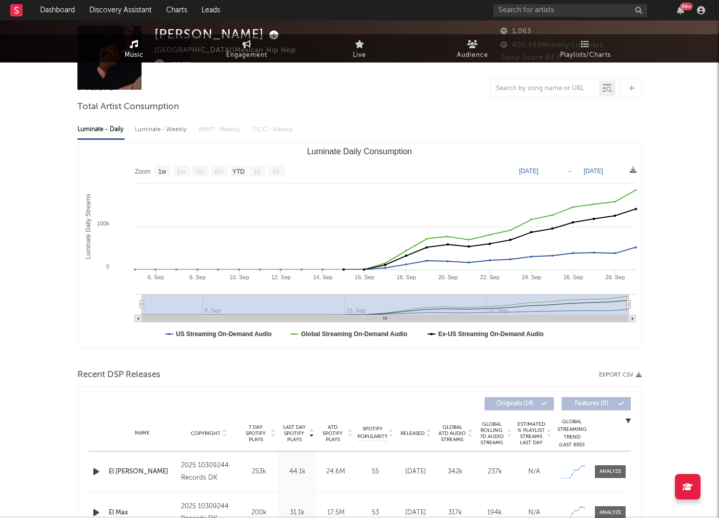
scroll to position [0, 0]
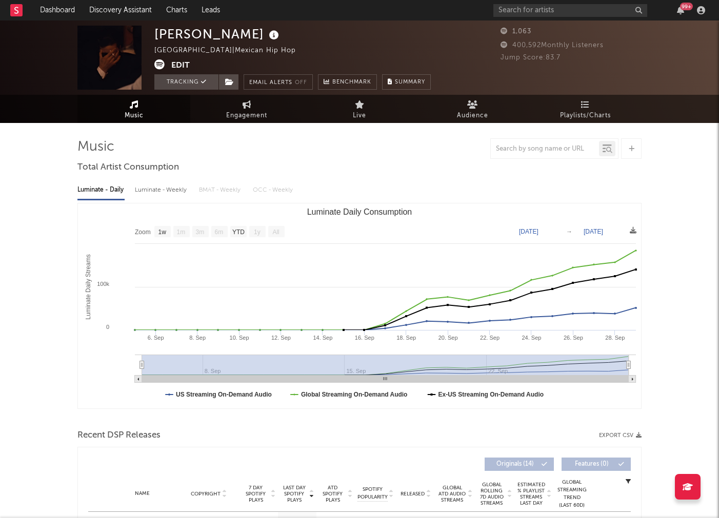
click at [502, 46] on icon at bounding box center [505, 45] width 10 height 7
click at [577, 102] on link "Playlists/Charts" at bounding box center [585, 109] width 113 height 28
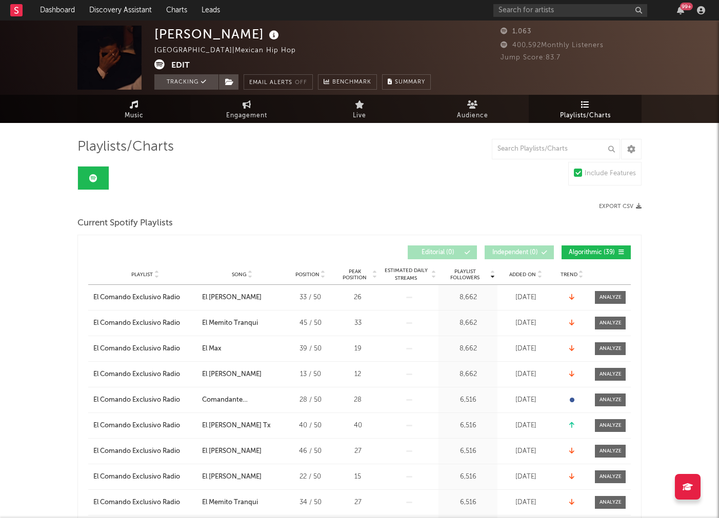
click at [163, 109] on link "Music" at bounding box center [133, 109] width 113 height 28
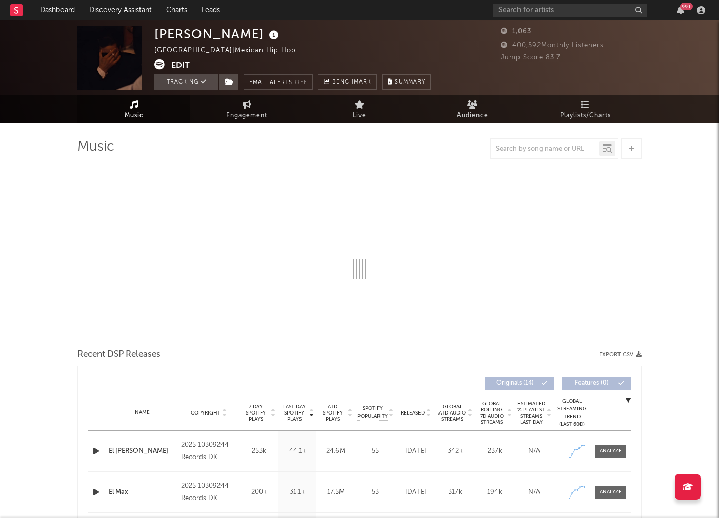
select select "1w"
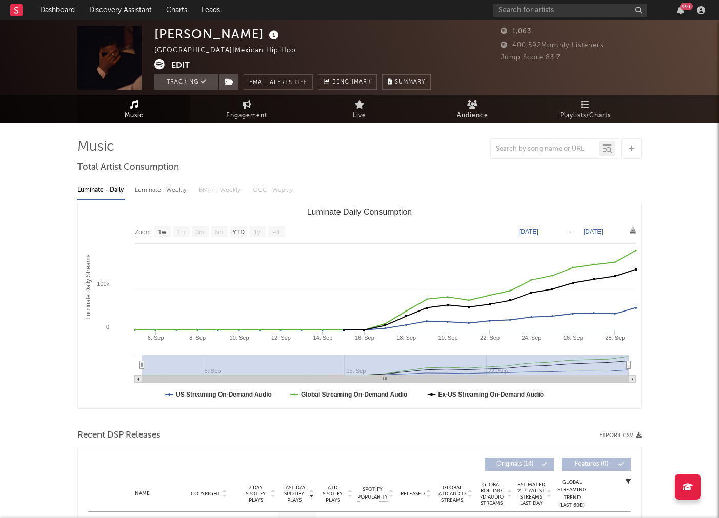
click at [164, 66] on icon at bounding box center [159, 64] width 10 height 10
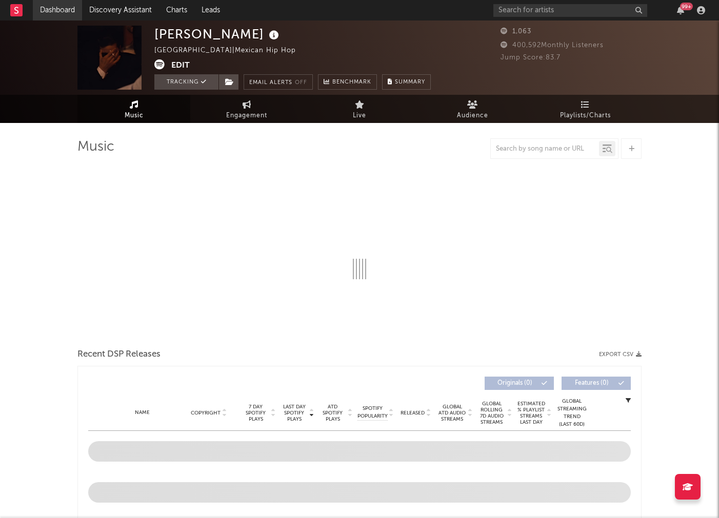
select select "1w"
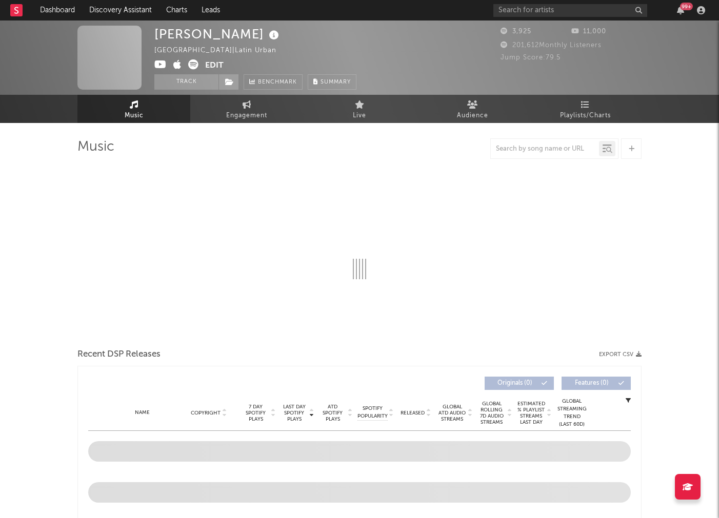
select select "6m"
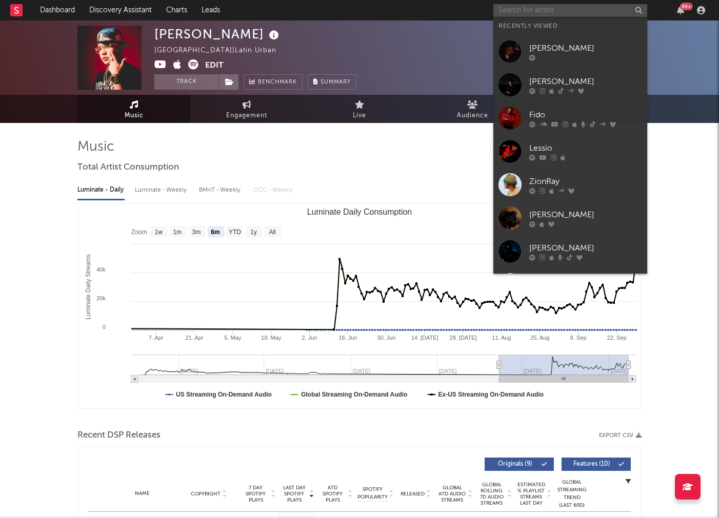
click at [559, 6] on input "text" at bounding box center [570, 10] width 154 height 13
click at [575, 11] on input "text" at bounding box center [570, 10] width 154 height 13
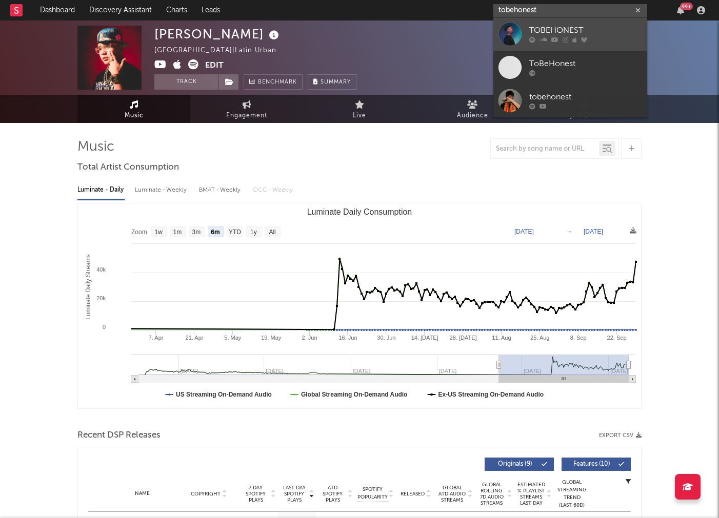
type input "tobehonest"
click at [526, 25] on link "TOBEHONEST" at bounding box center [570, 33] width 154 height 33
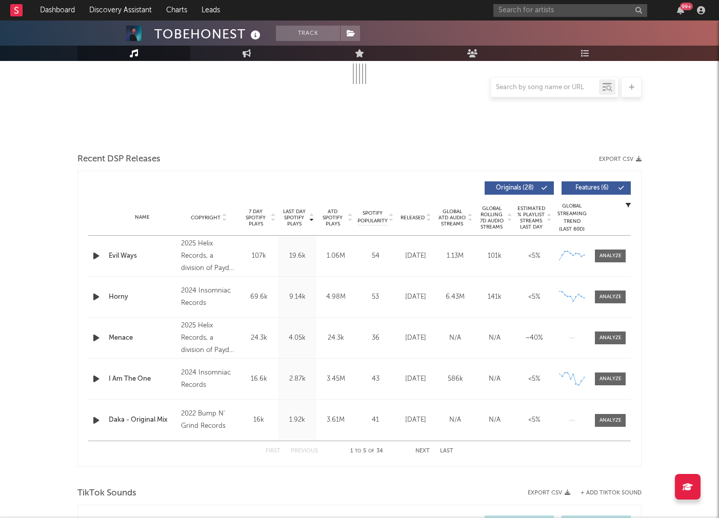
scroll to position [276, 0]
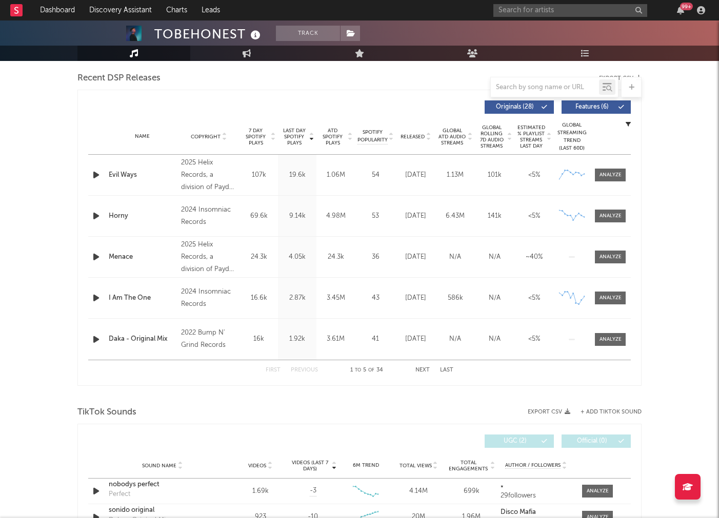
select select "6m"
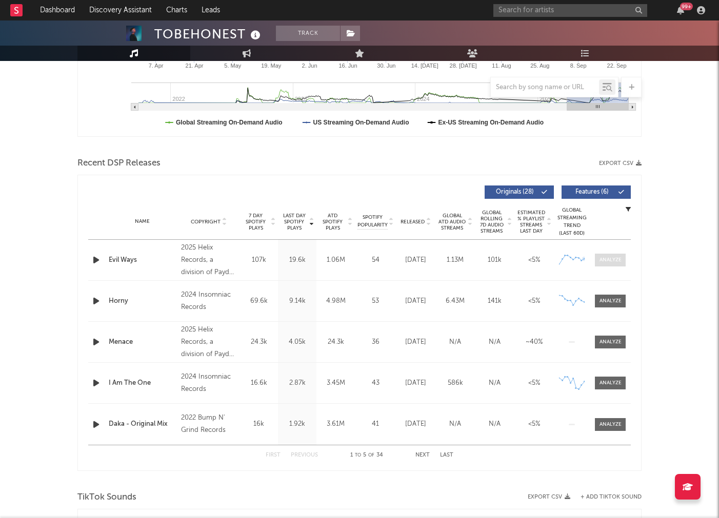
click at [600, 256] on div at bounding box center [610, 260] width 22 height 8
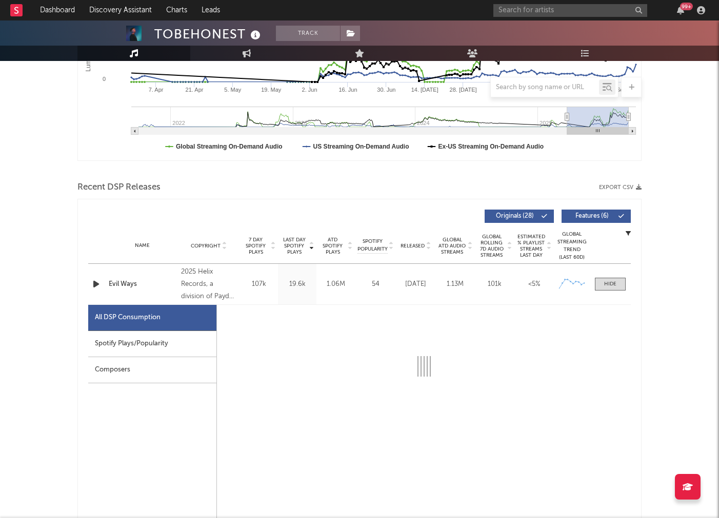
select select "1w"
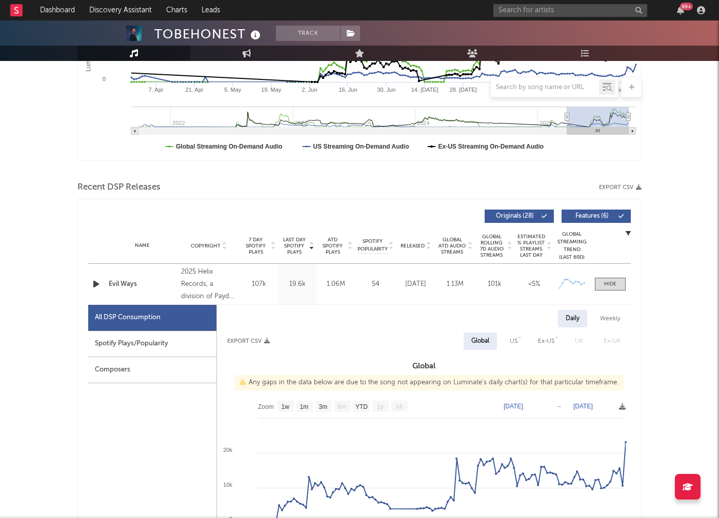
click at [109, 340] on div "Spotify Plays/Popularity" at bounding box center [152, 344] width 128 height 26
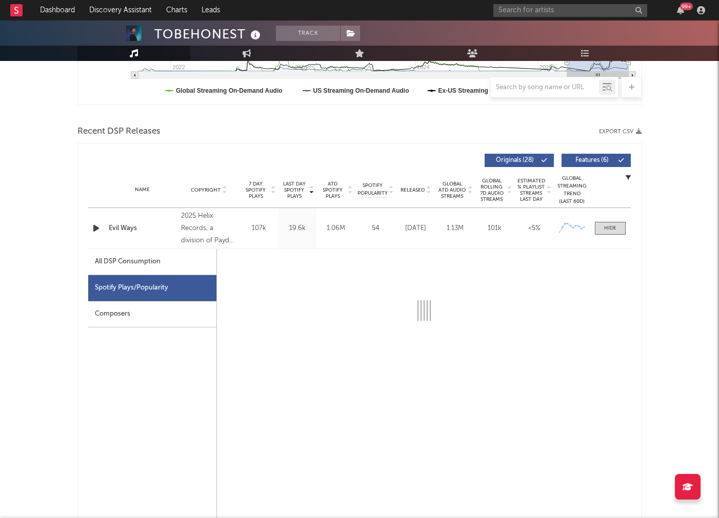
scroll to position [311, 0]
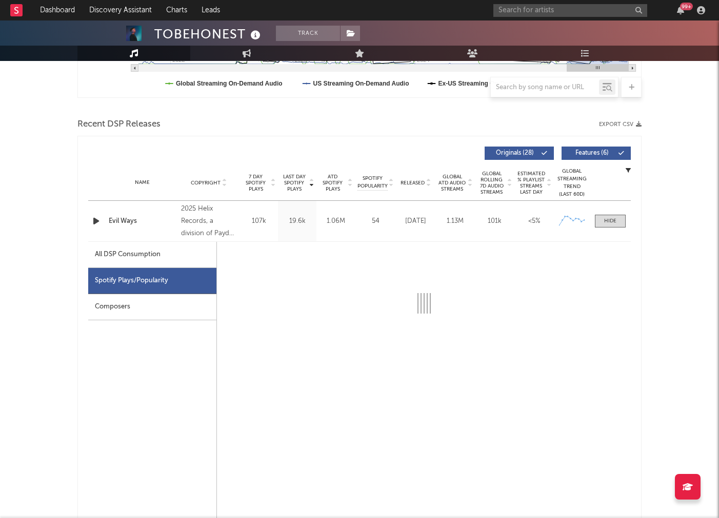
select select "1w"
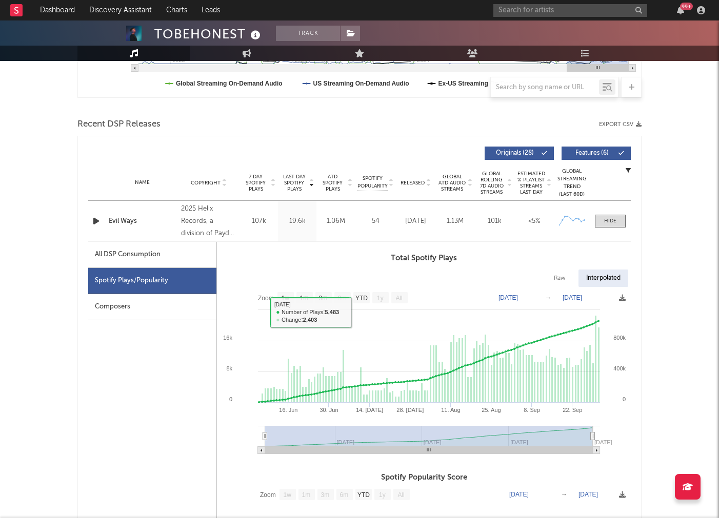
click at [189, 255] on div "All DSP Consumption" at bounding box center [152, 255] width 128 height 26
select select "1w"
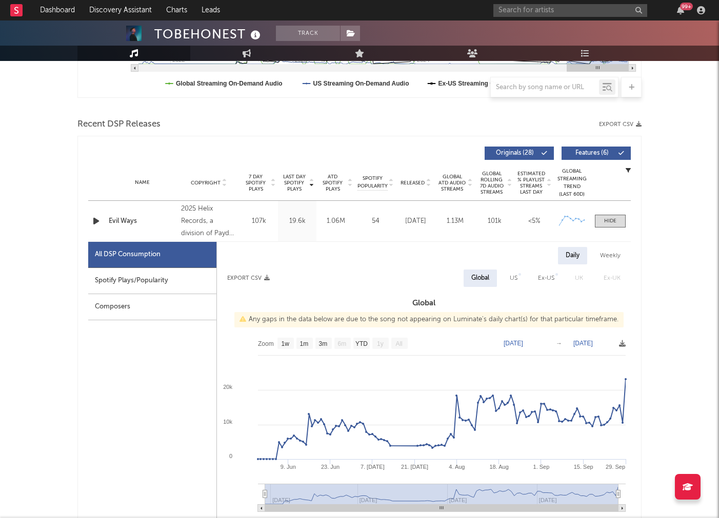
click at [96, 218] on icon "button" at bounding box center [96, 221] width 11 height 13
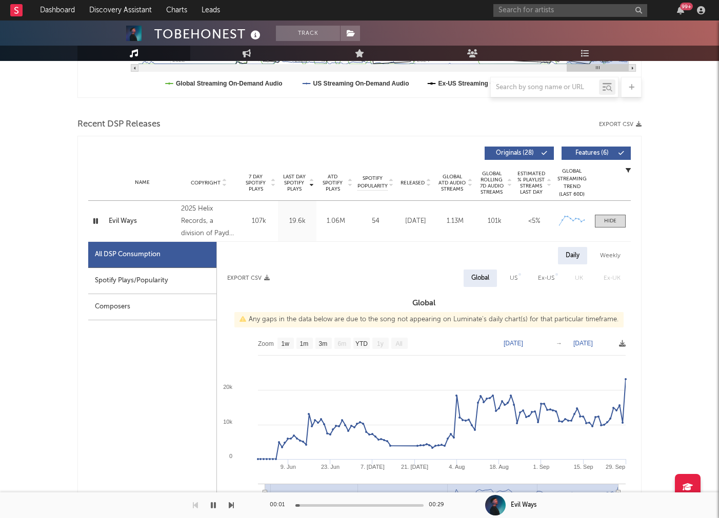
drag, startPoint x: 335, startPoint y: 496, endPoint x: 345, endPoint y: 506, distance: 13.4
click at [336, 498] on div "00:01 00:29" at bounding box center [359, 506] width 179 height 26
click at [345, 506] on div at bounding box center [359, 506] width 128 height 3
click at [358, 507] on div "00:12 00:29" at bounding box center [359, 506] width 179 height 26
click at [372, 506] on div at bounding box center [359, 506] width 128 height 3
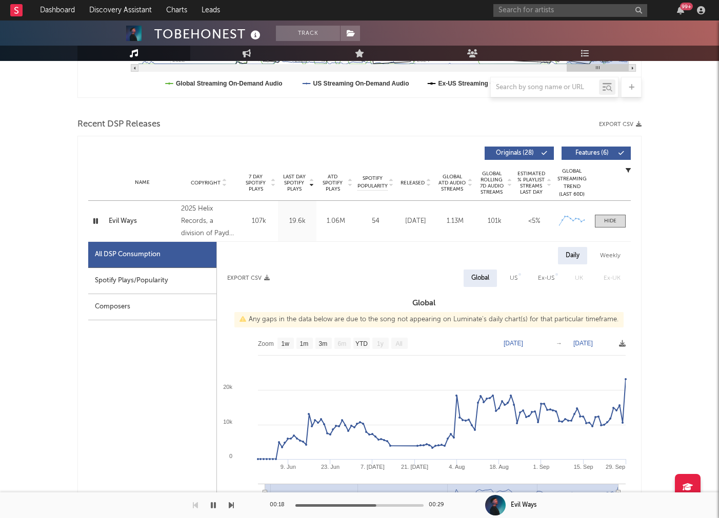
drag, startPoint x: 97, startPoint y: 220, endPoint x: 104, endPoint y: 224, distance: 7.6
click at [97, 220] on icon "button" at bounding box center [96, 221] width 10 height 13
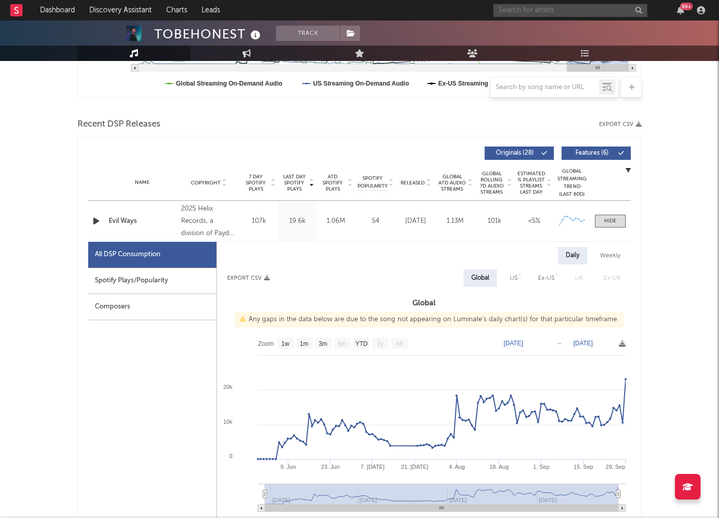
click at [572, 7] on input "text" at bounding box center [570, 10] width 154 height 13
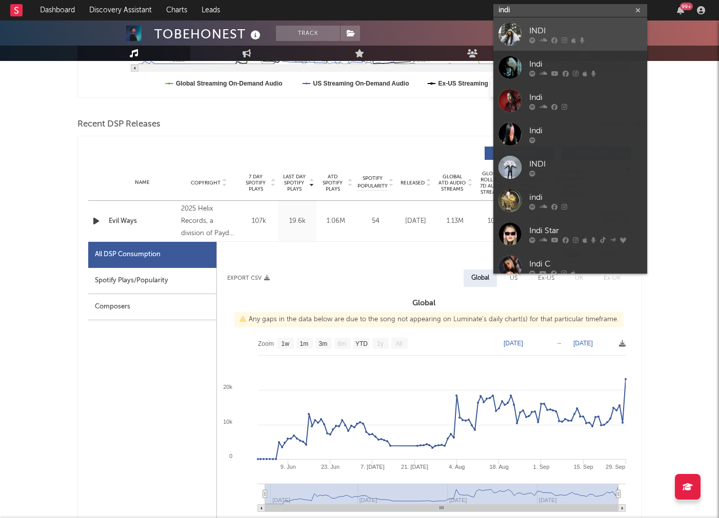
type input "indi"
drag, startPoint x: 522, startPoint y: 31, endPoint x: 442, endPoint y: 64, distance: 86.7
click at [522, 31] on link "INDI" at bounding box center [570, 33] width 154 height 33
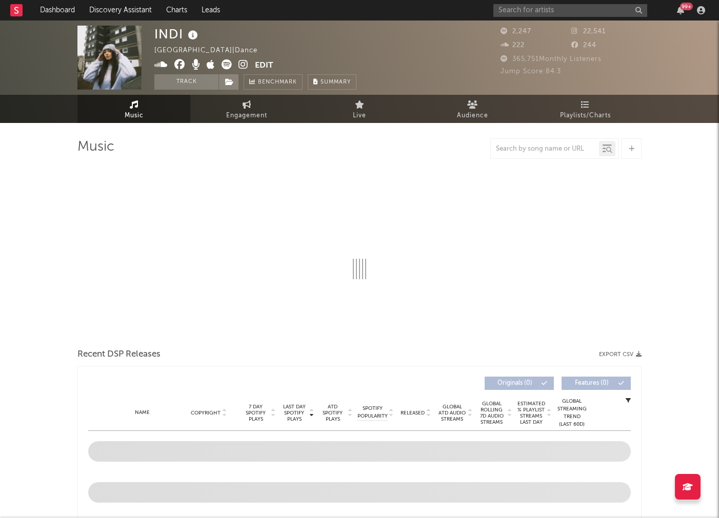
select select "1w"
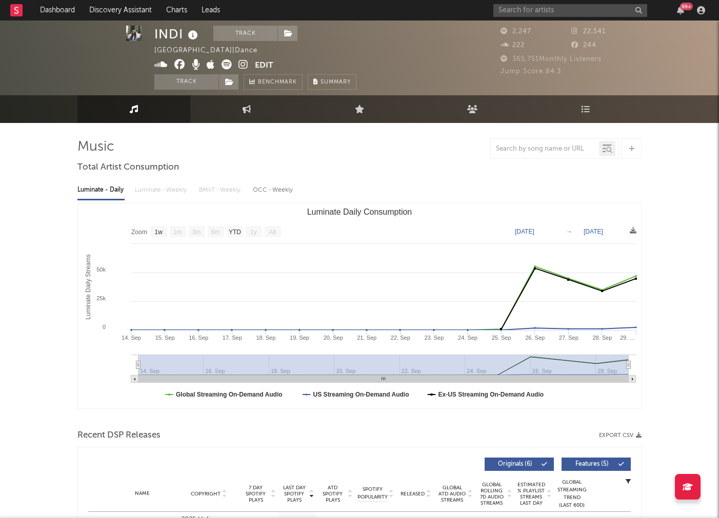
scroll to position [248, 0]
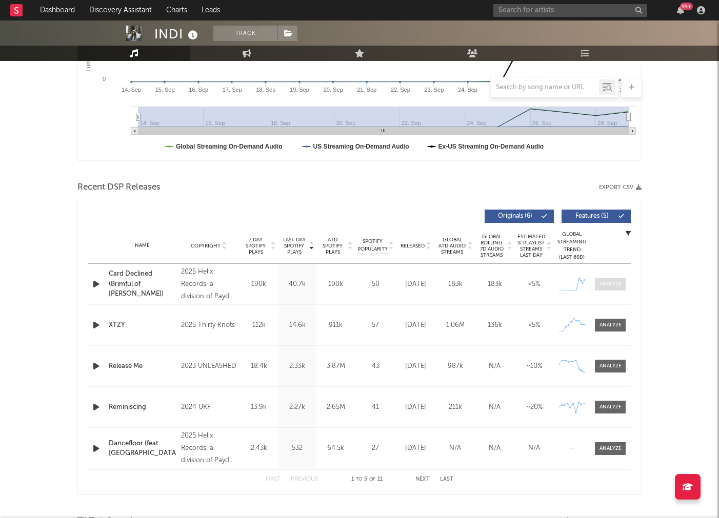
click at [617, 281] on div at bounding box center [610, 284] width 22 height 8
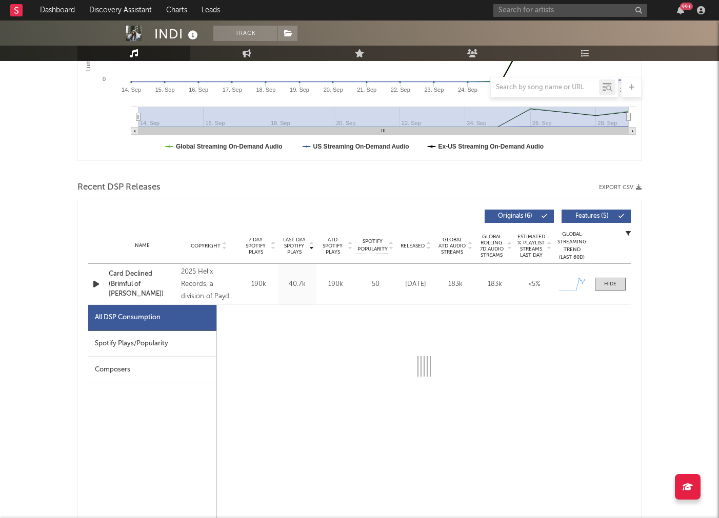
select select "1w"
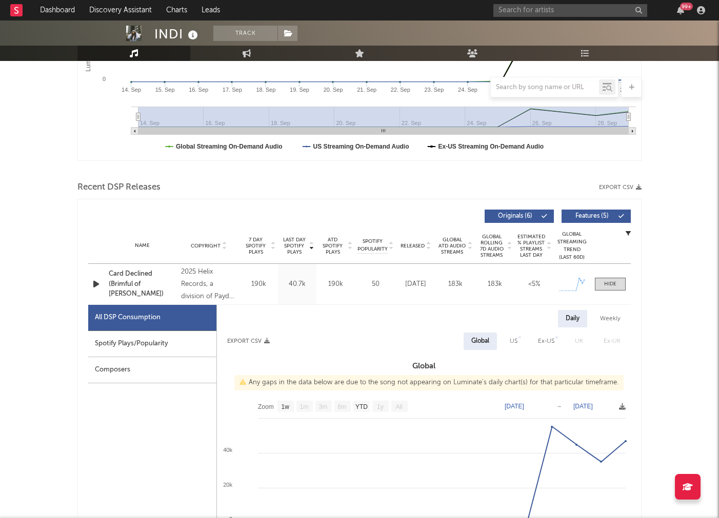
click at [111, 352] on div "Spotify Plays/Popularity" at bounding box center [152, 344] width 128 height 26
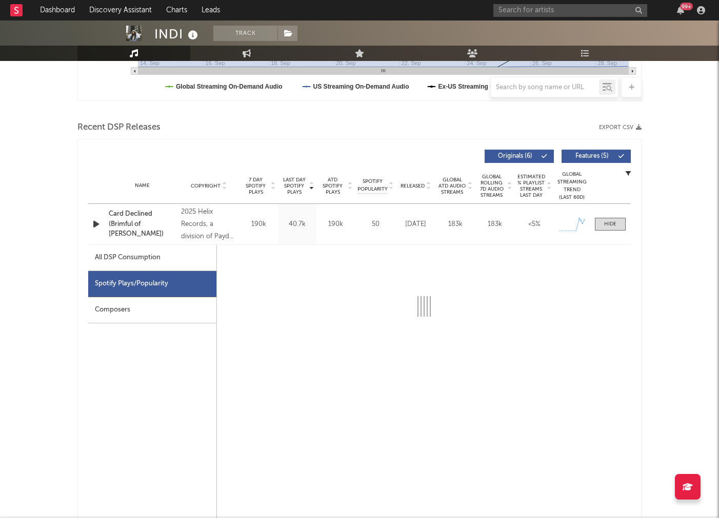
select select "1w"
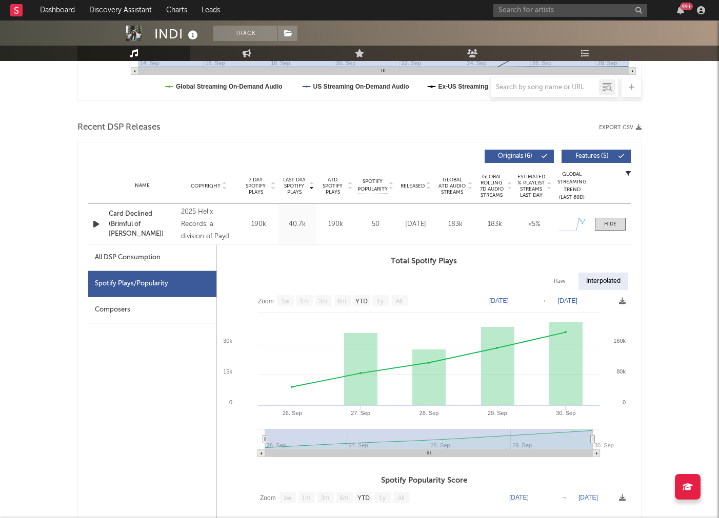
scroll to position [312, 0]
